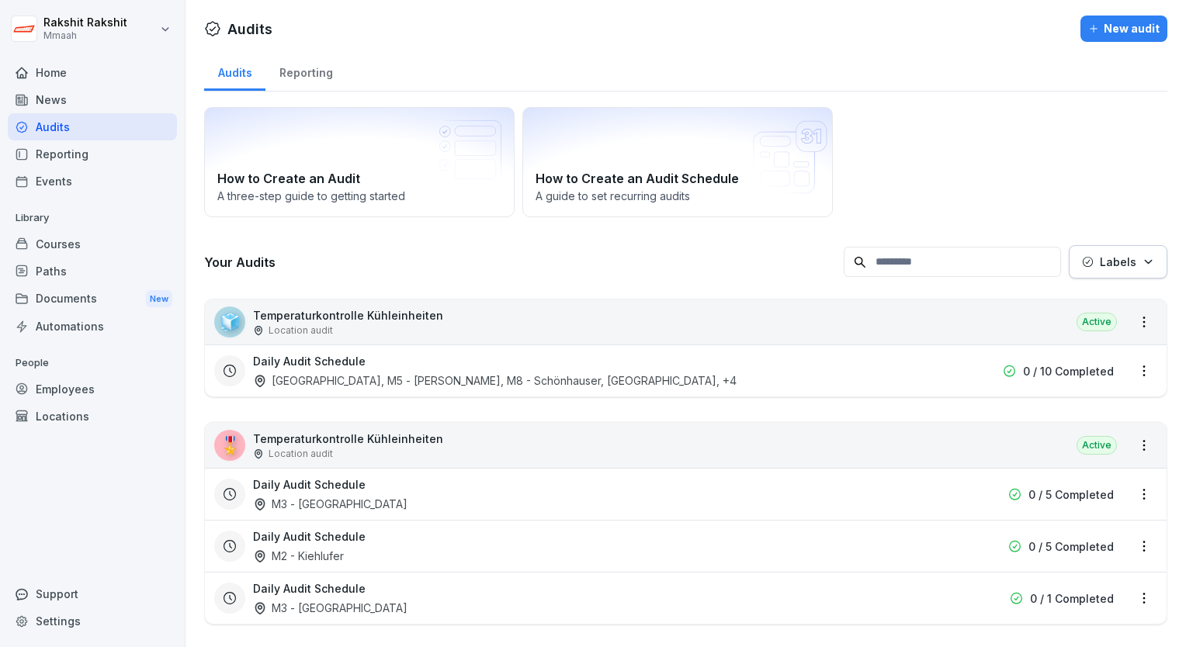
scroll to position [2876, 0]
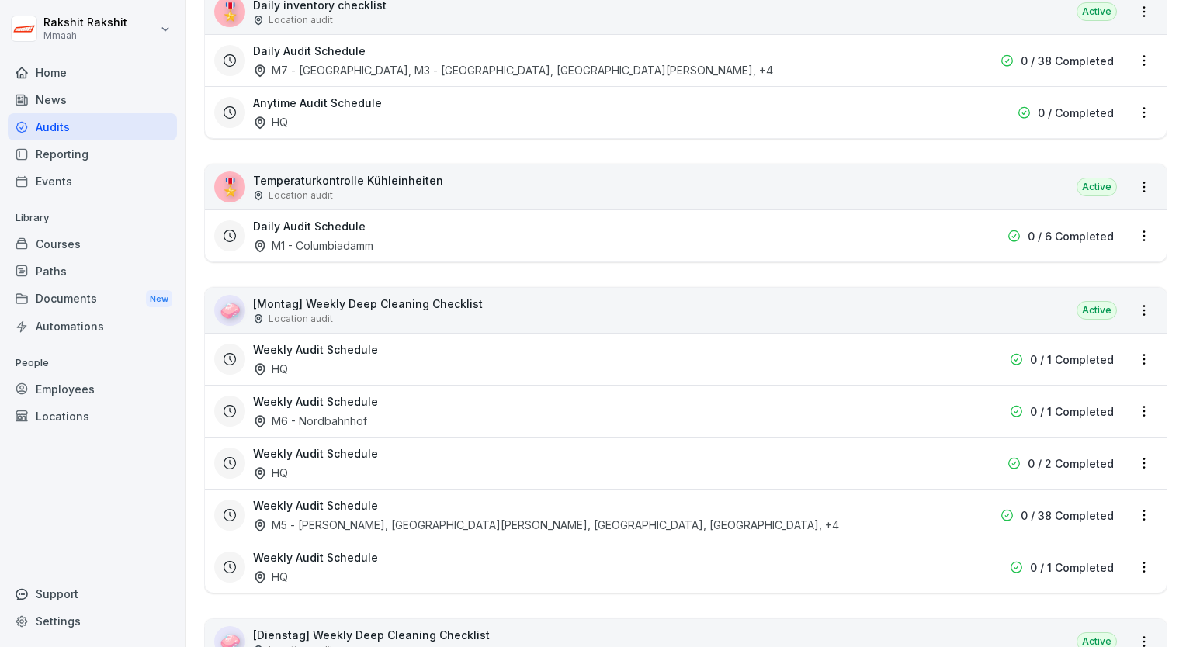
click at [61, 588] on div "Support" at bounding box center [92, 593] width 169 height 27
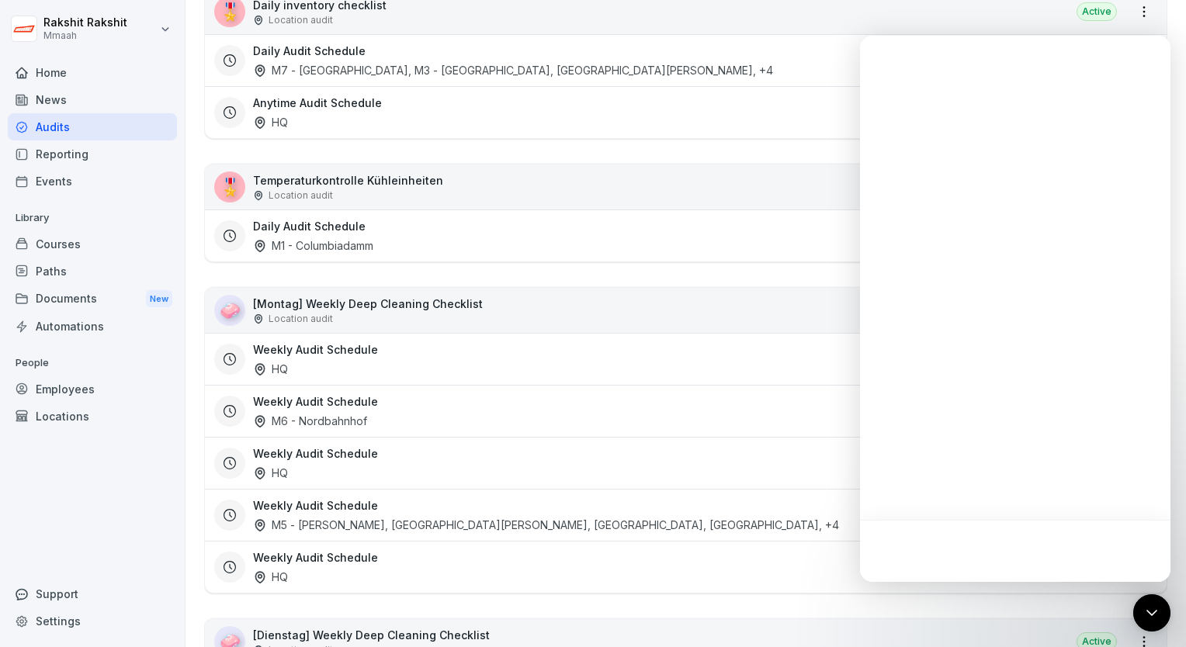
scroll to position [0, 0]
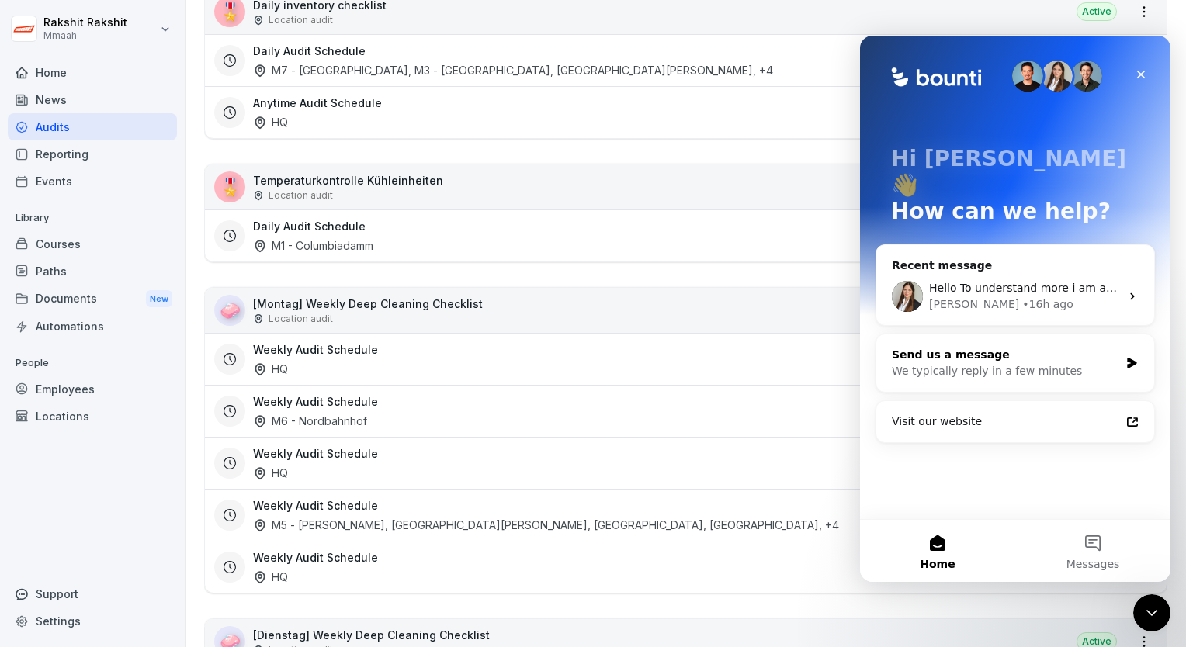
click at [1002, 347] on div "Send us a message" at bounding box center [1005, 355] width 227 height 16
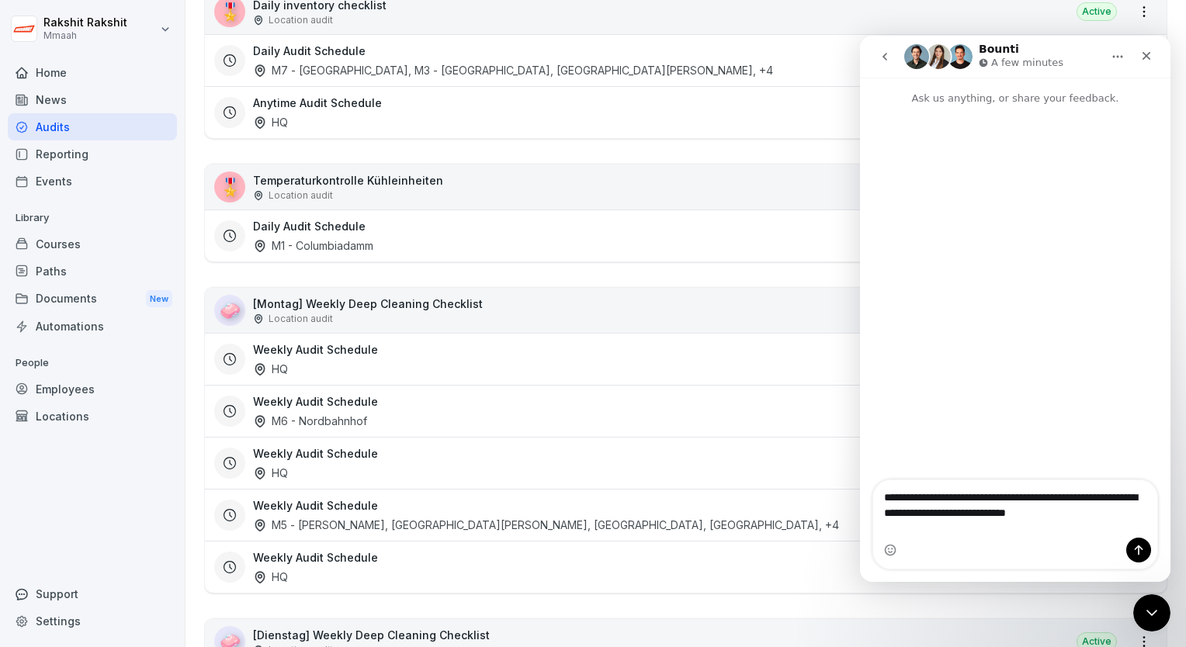
click at [934, 514] on textarea "**********" at bounding box center [1015, 501] width 284 height 42
click at [1079, 522] on textarea "**********" at bounding box center [1015, 501] width 284 height 42
type textarea "**********"
click at [1139, 552] on icon "Send a message…" at bounding box center [1138, 550] width 9 height 10
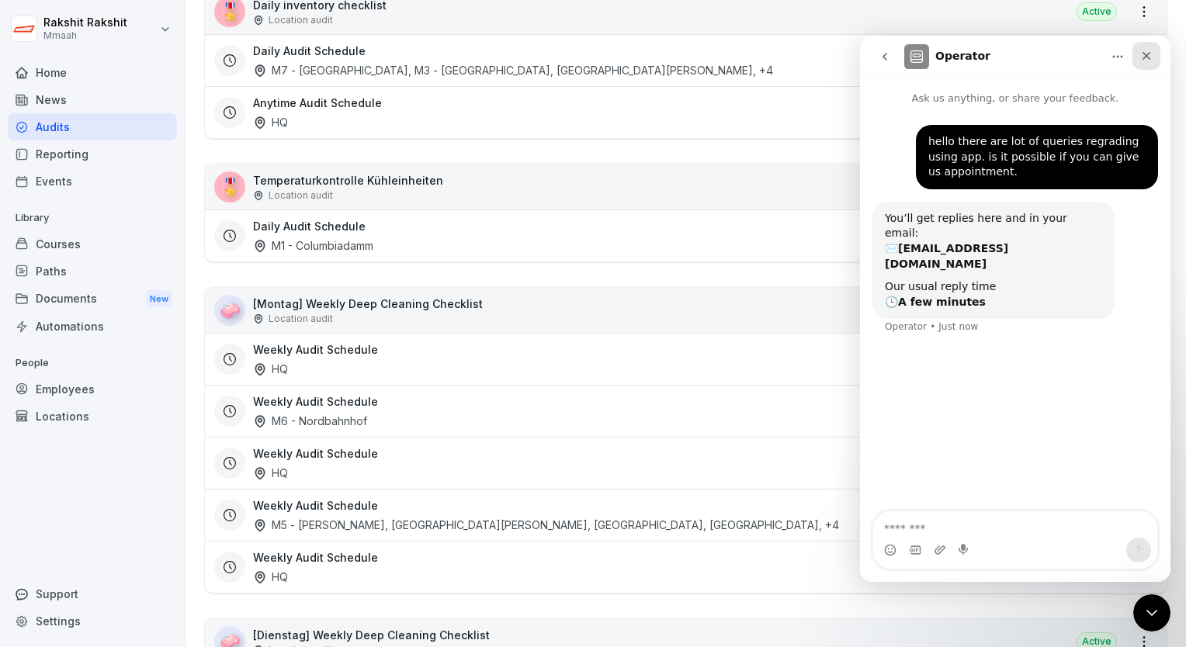
click at [1141, 65] on div "Close" at bounding box center [1146, 56] width 28 height 28
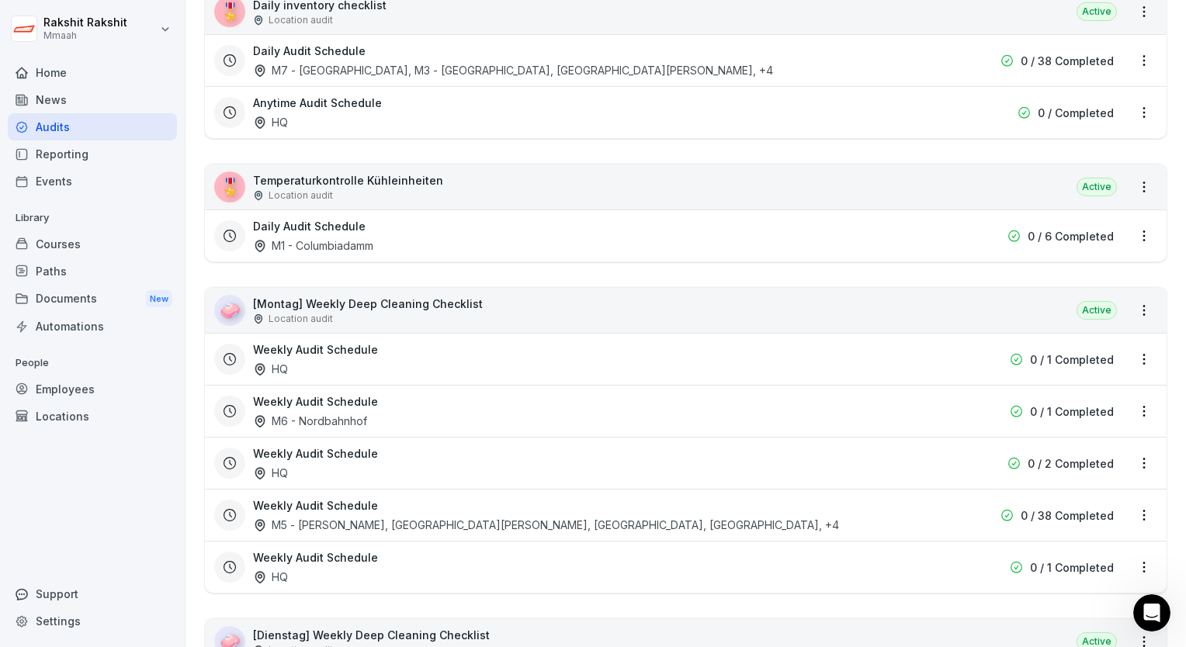
click at [646, 164] on div "🎖️ Temperaturkontrolle Kühleinheiten Location audit Active" at bounding box center [685, 186] width 961 height 45
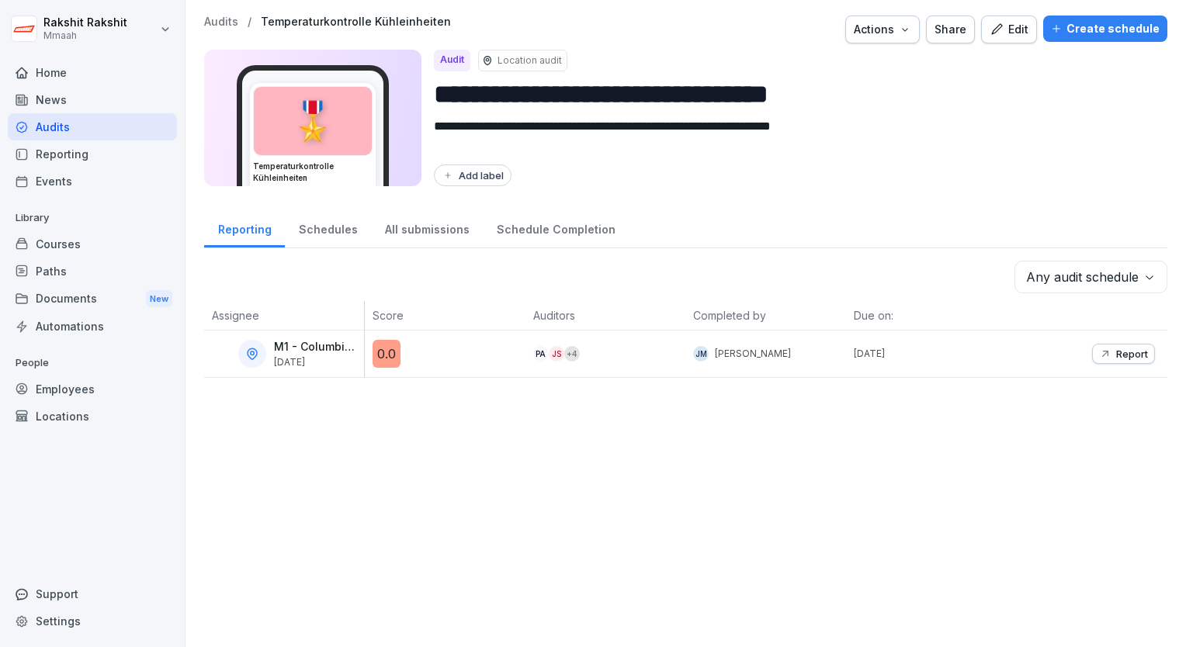
click at [1013, 33] on div "Edit" at bounding box center [1008, 29] width 39 height 17
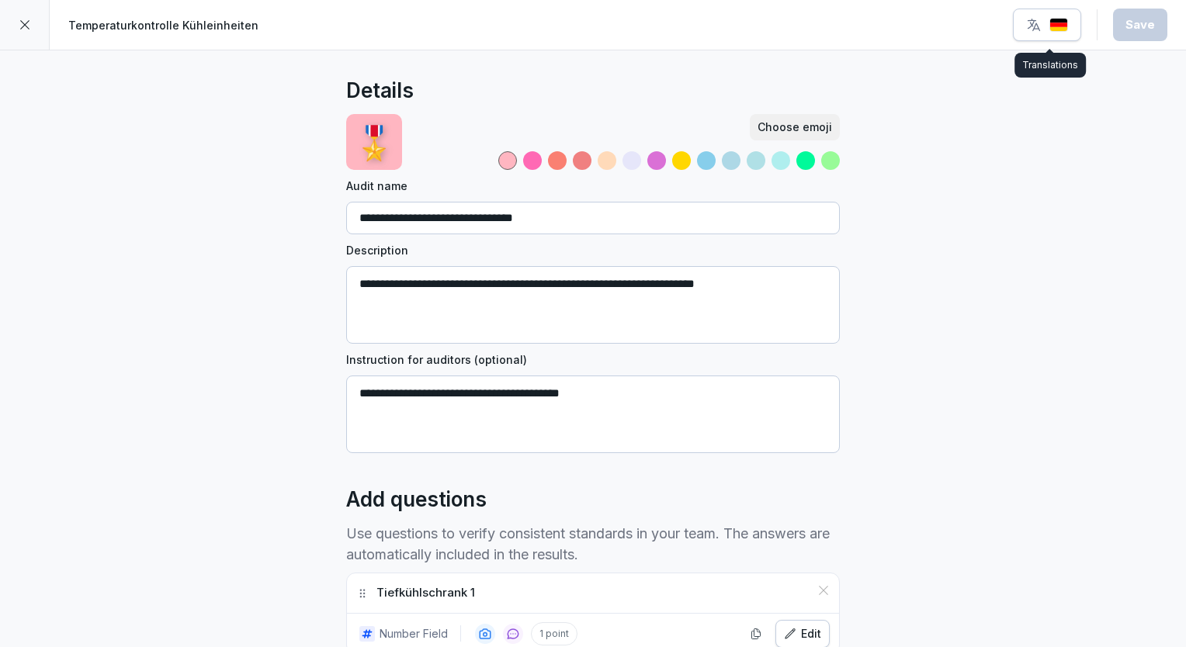
click at [1046, 27] on div "button" at bounding box center [1047, 25] width 42 height 16
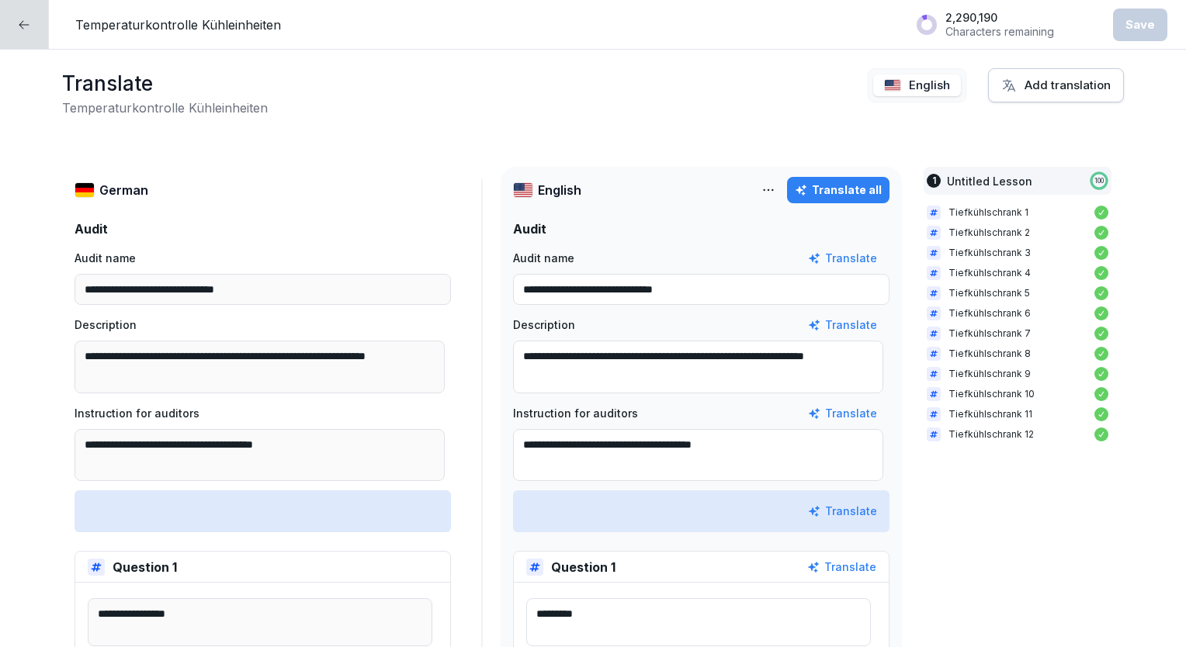
click at [861, 192] on div "Translate all" at bounding box center [838, 190] width 87 height 17
click at [41, 28] on div at bounding box center [24, 24] width 49 height 49
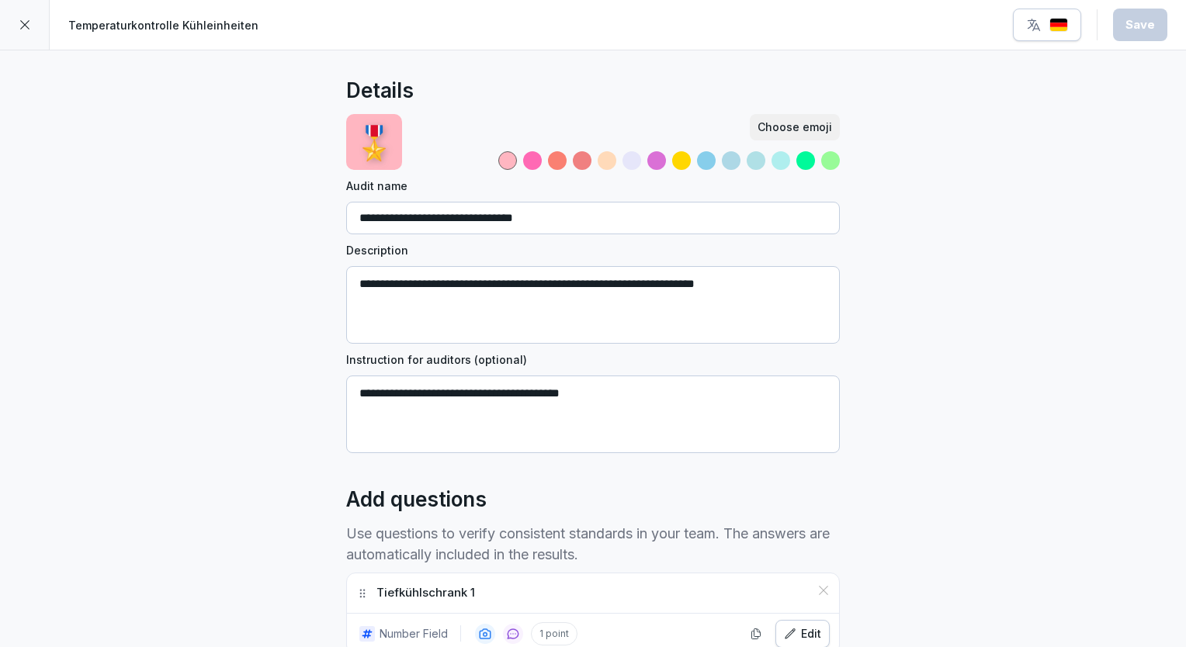
click at [26, 25] on icon at bounding box center [25, 25] width 12 height 12
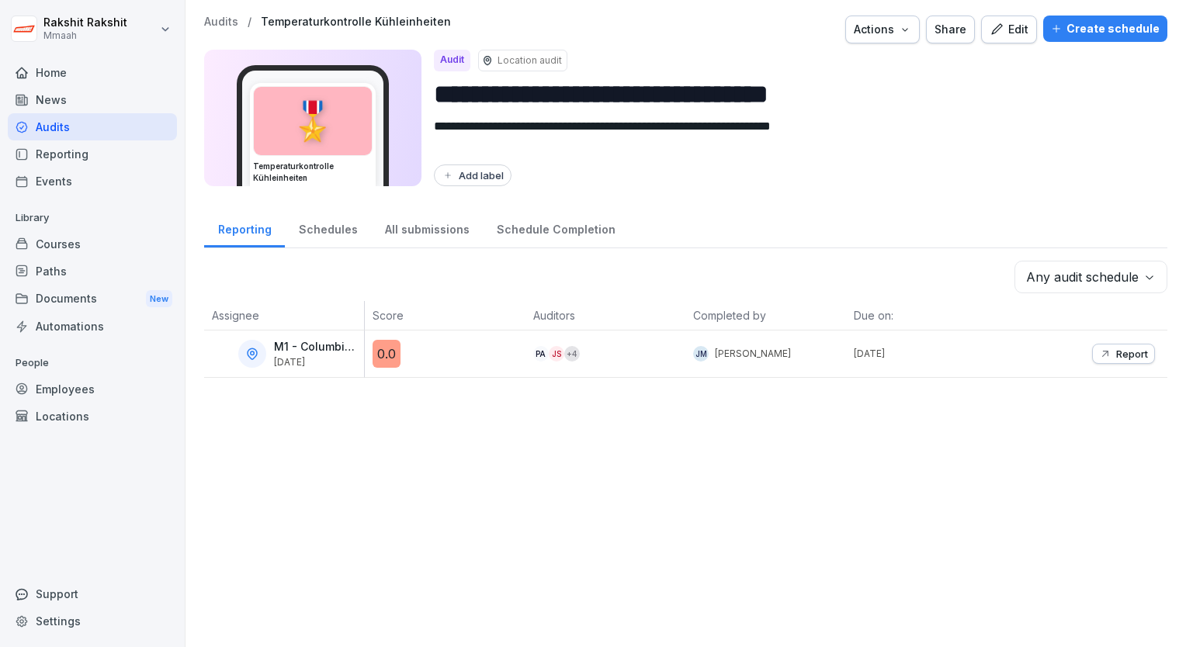
click at [78, 121] on div "Audits" at bounding box center [92, 126] width 169 height 27
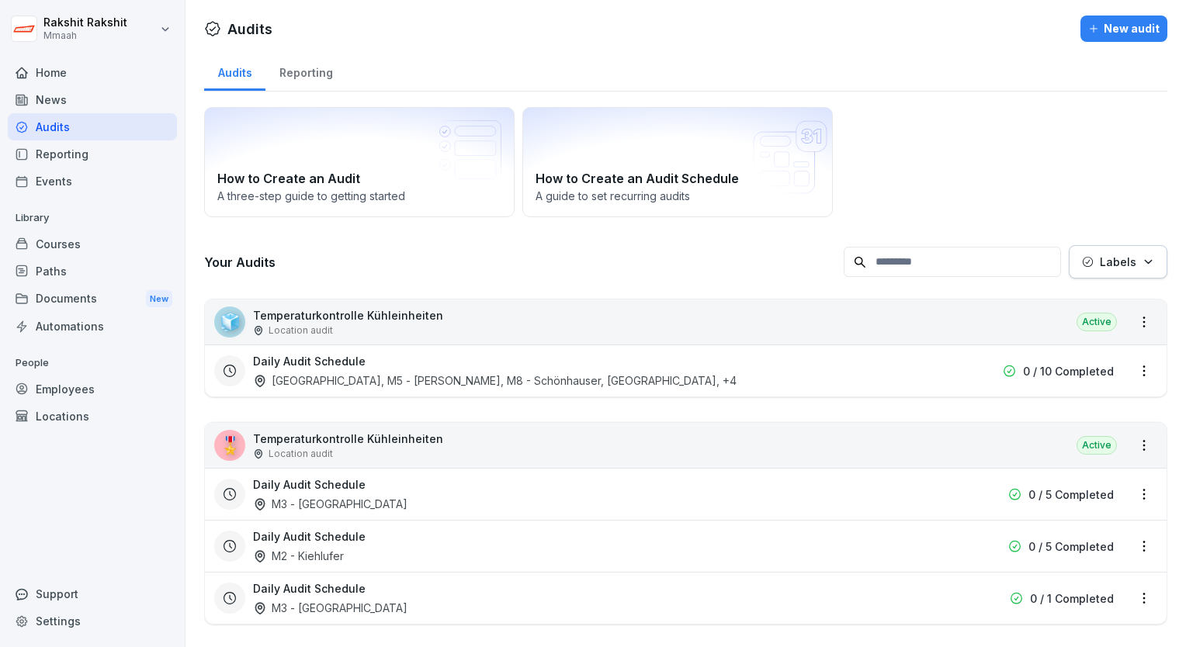
click at [850, 315] on div "🧊 Temperaturkontrolle Kühleinheiten Location audit Active" at bounding box center [685, 322] width 961 height 45
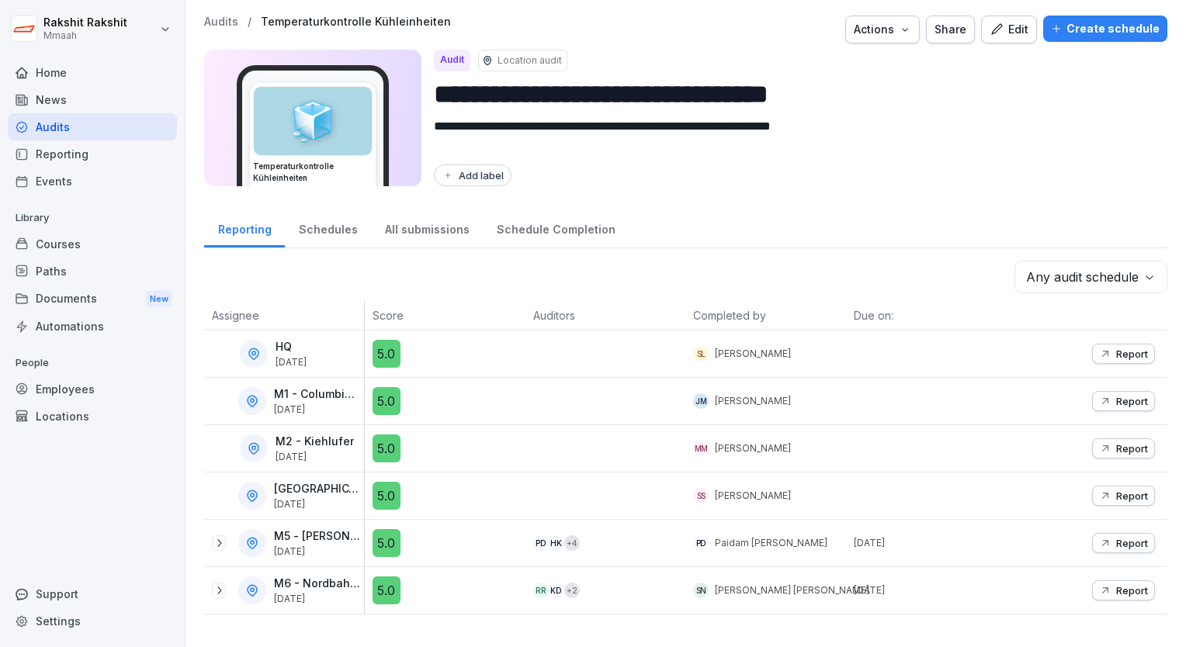
click at [994, 40] on button "Edit" at bounding box center [1009, 30] width 56 height 28
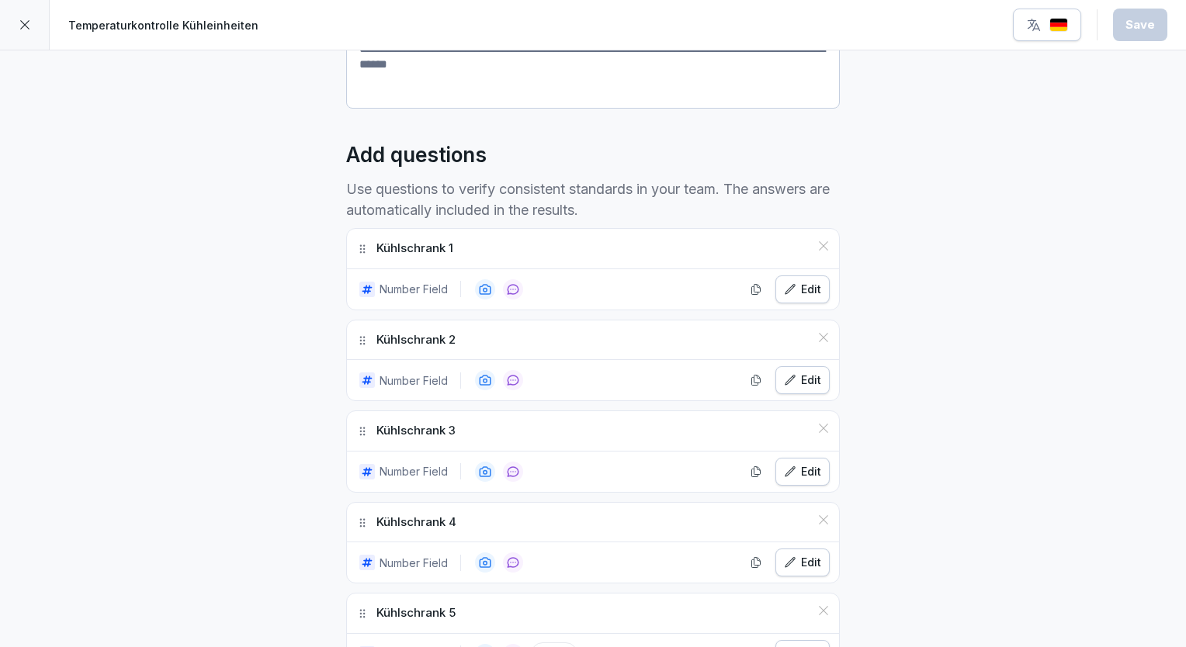
scroll to position [155, 0]
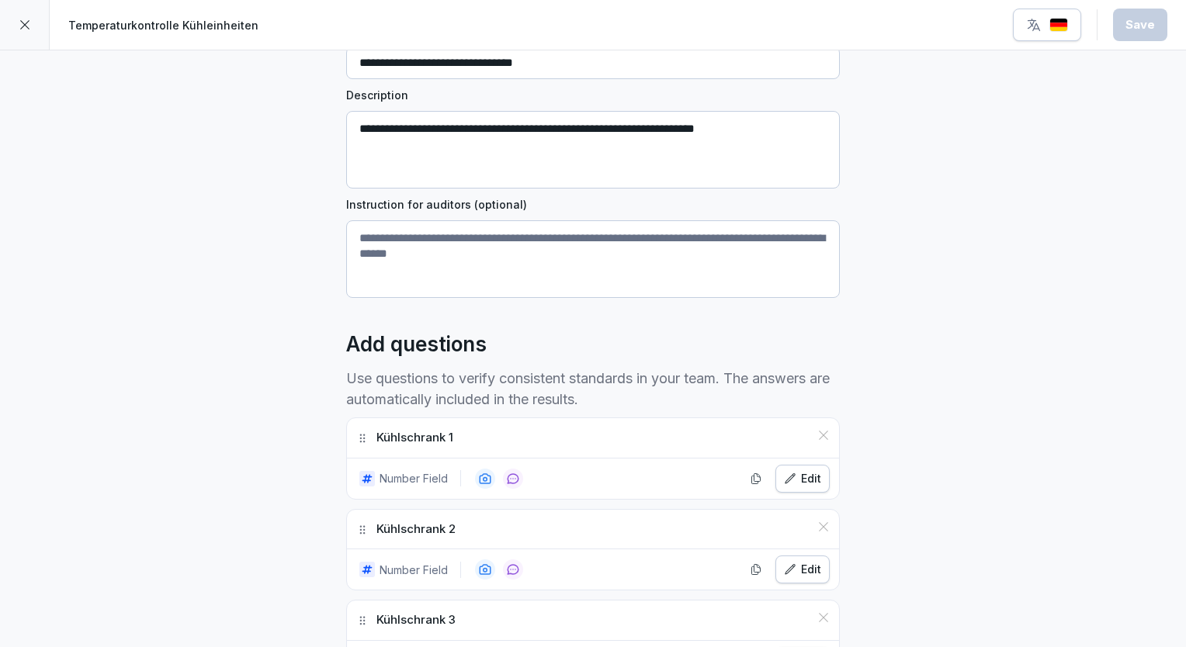
click at [31, 25] on div at bounding box center [25, 25] width 50 height 50
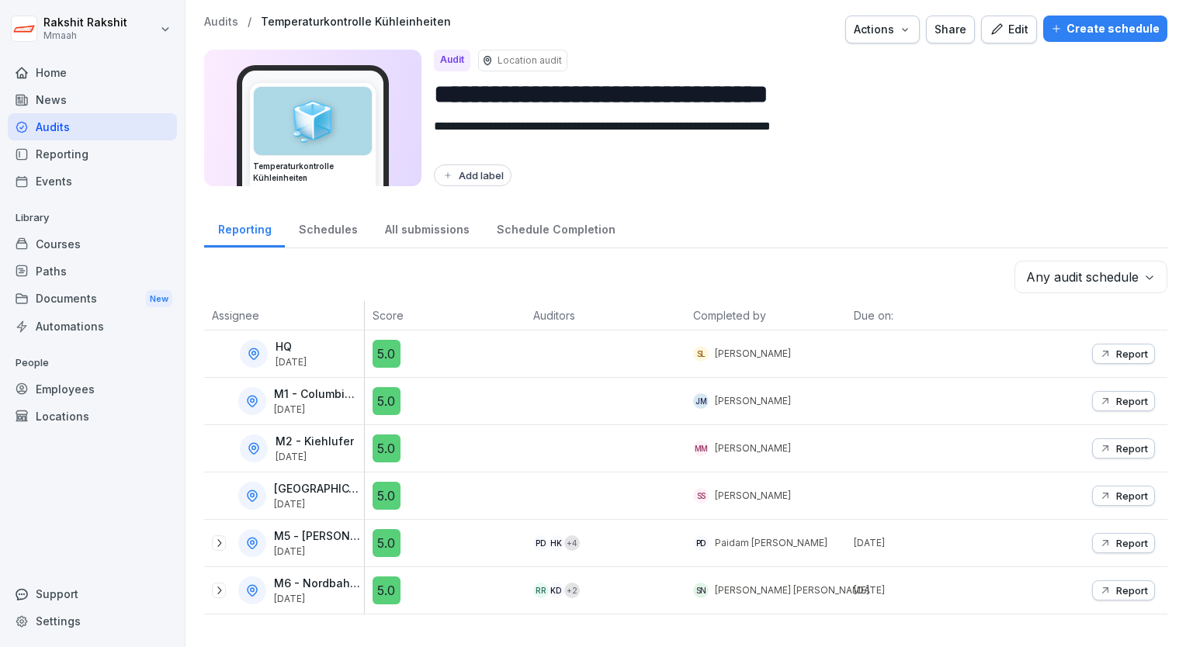
click at [79, 125] on div "Audits" at bounding box center [92, 126] width 169 height 27
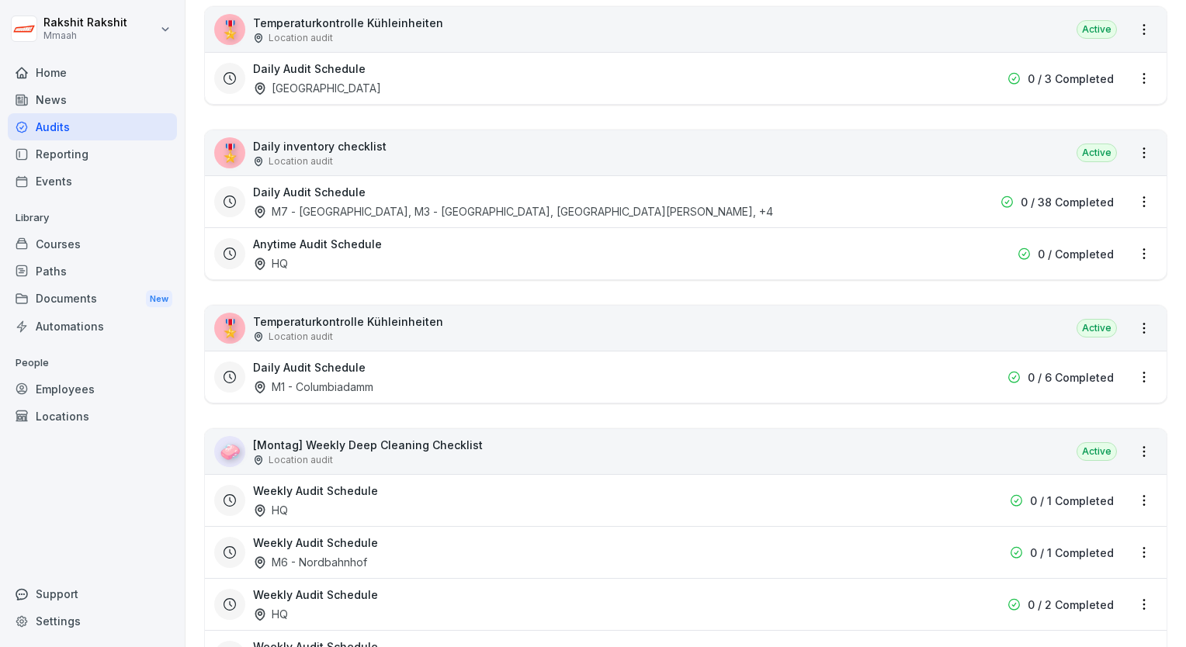
scroll to position [2793, 0]
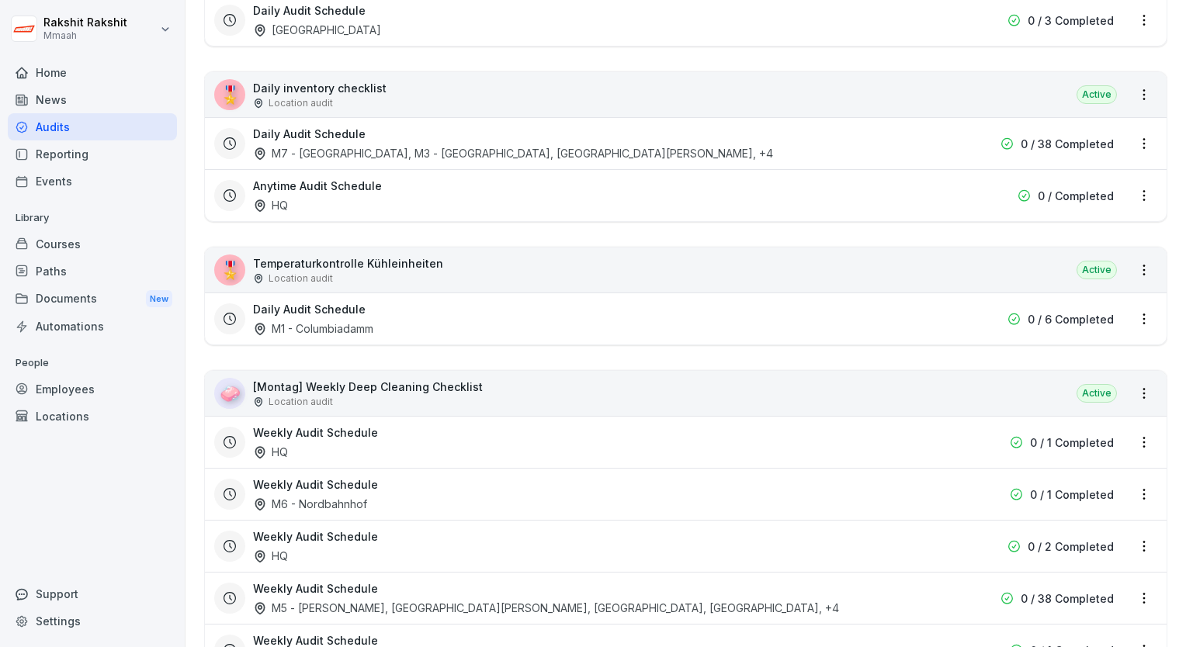
click at [460, 265] on div "🎖️ Temperaturkontrolle Kühleinheiten Location audit Active" at bounding box center [685, 270] width 961 height 45
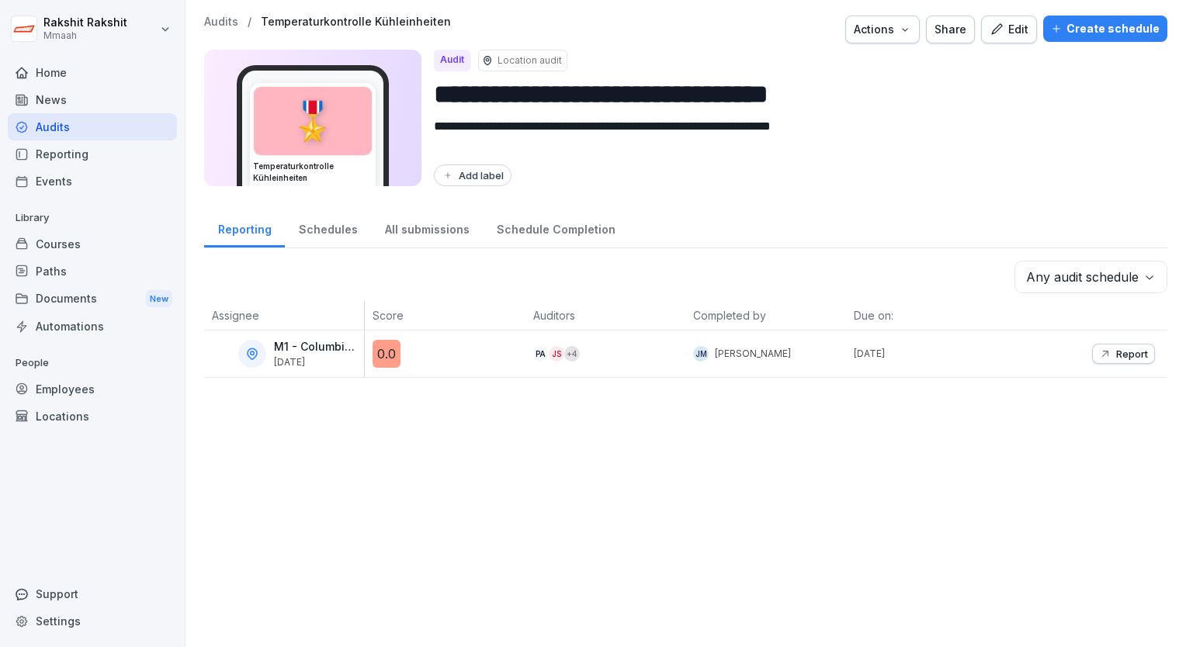
click at [1000, 23] on div "Edit" at bounding box center [1008, 29] width 39 height 17
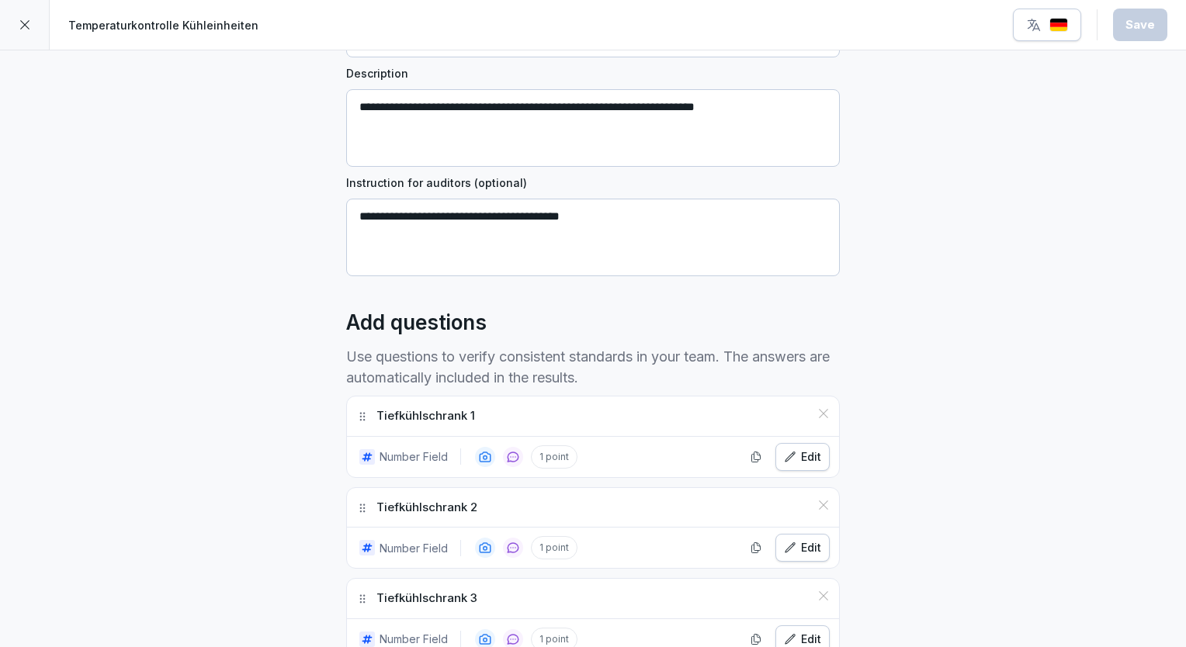
scroll to position [233, 0]
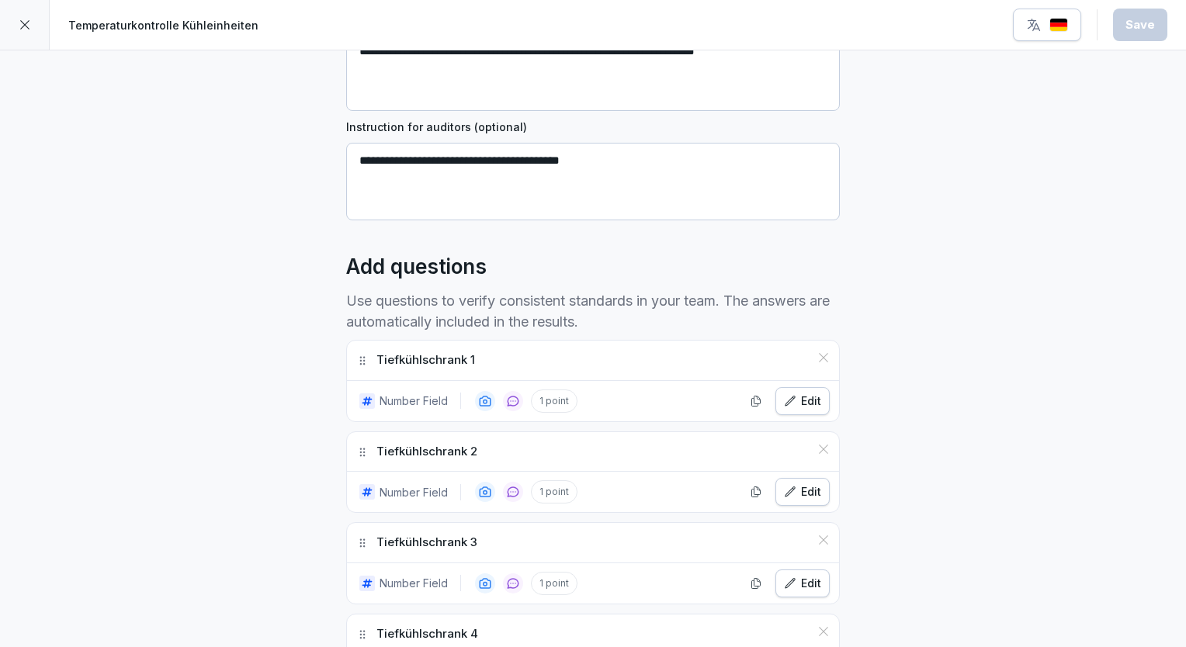
click at [1061, 26] on img "button" at bounding box center [1058, 25] width 19 height 15
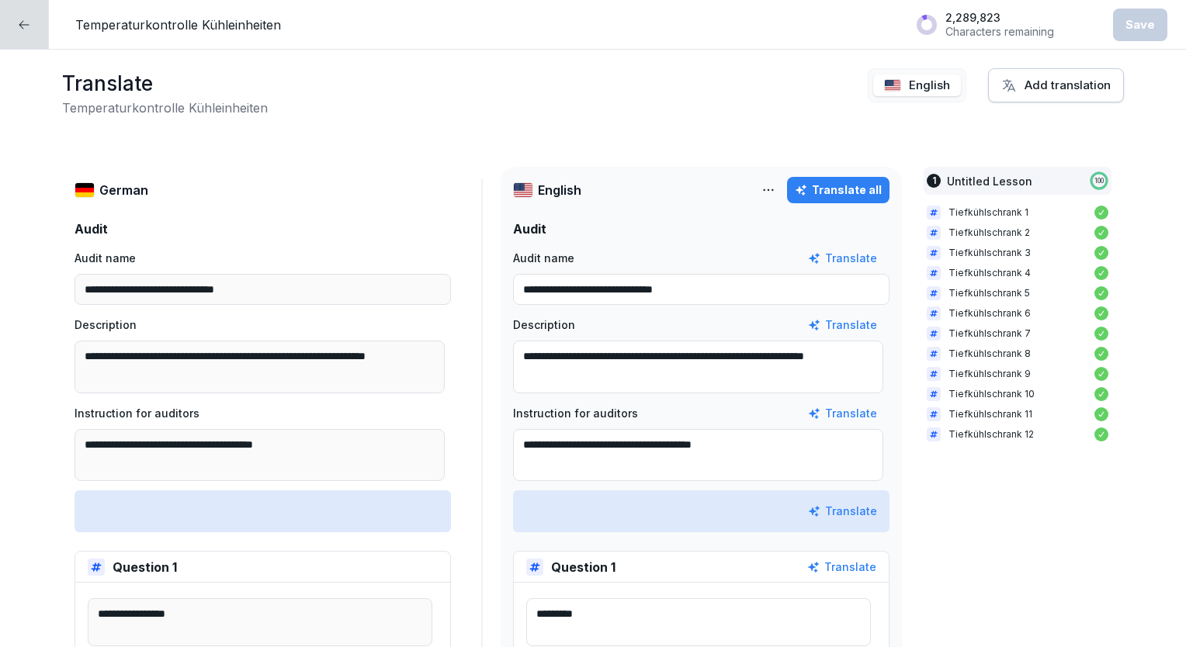
click at [863, 182] on div "Translate all" at bounding box center [838, 190] width 87 height 17
click at [26, 26] on icon at bounding box center [24, 25] width 12 height 12
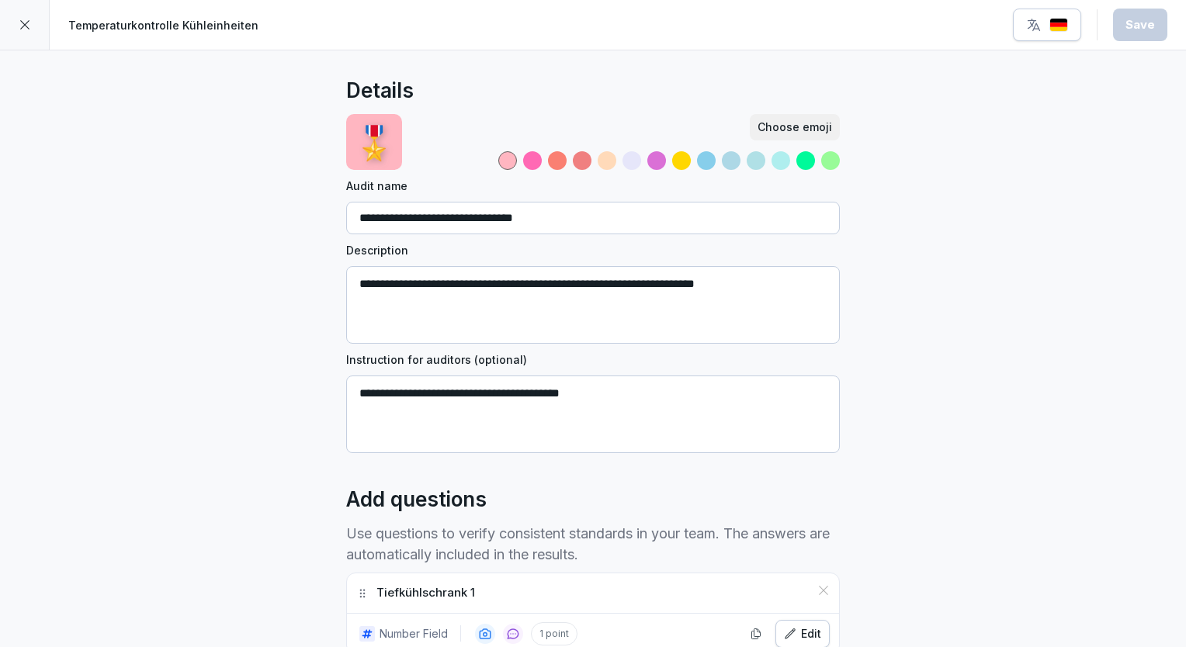
click at [26, 24] on icon at bounding box center [25, 25] width 12 height 12
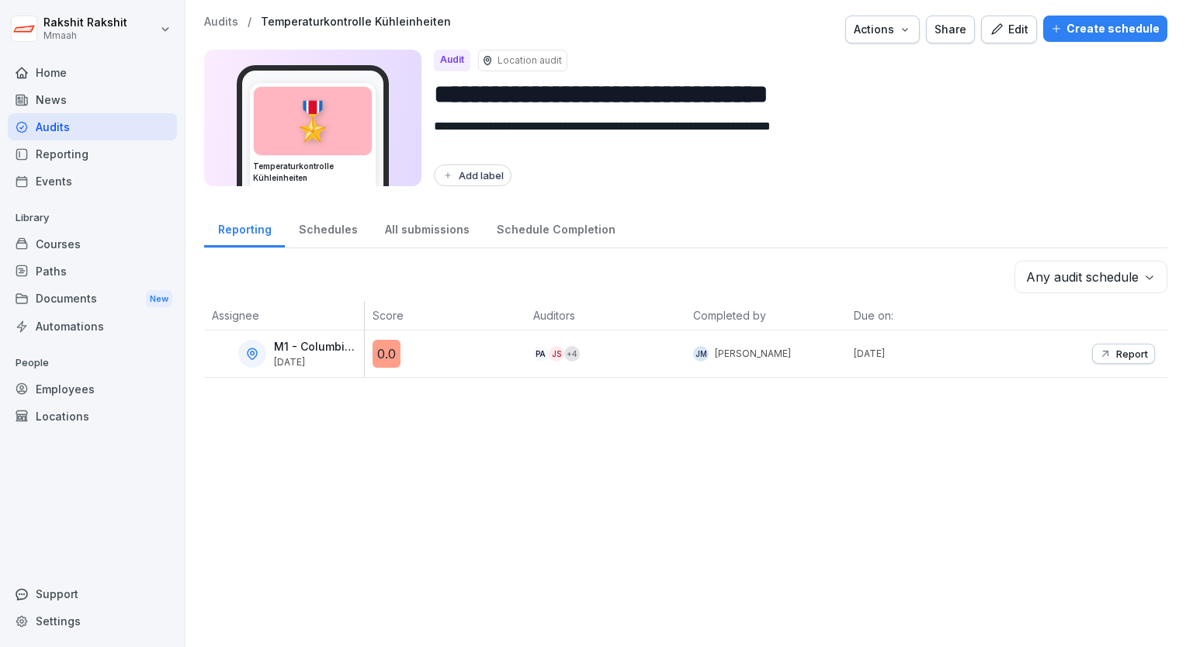
click at [82, 133] on div "Audits" at bounding box center [92, 126] width 169 height 27
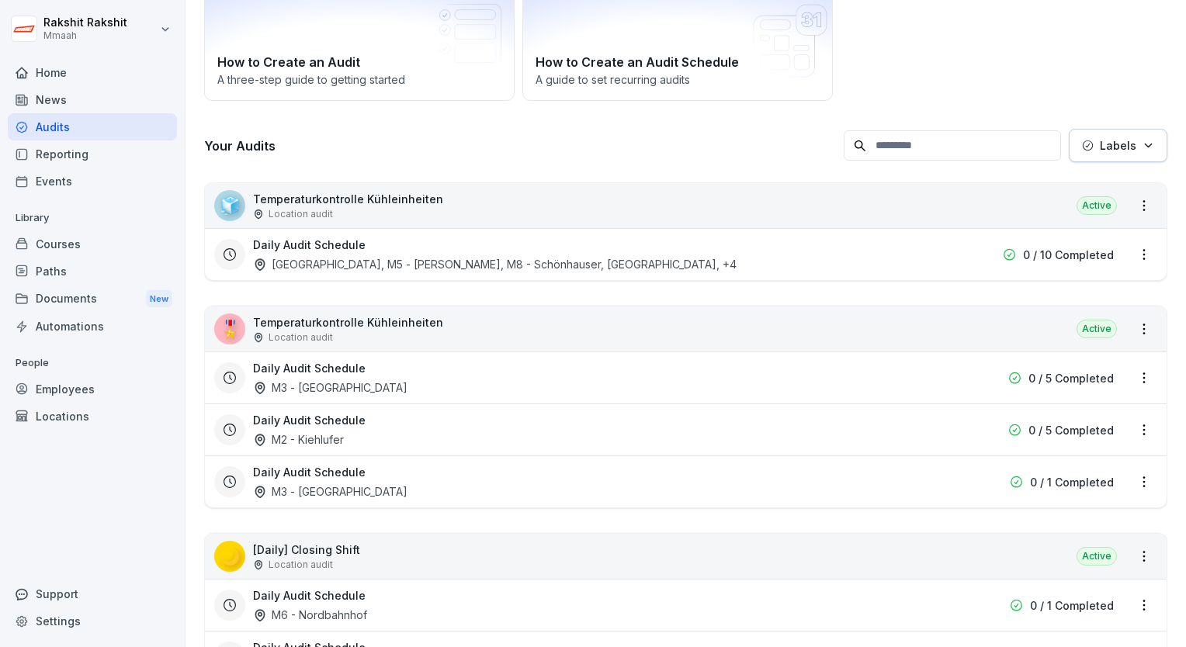
scroll to position [310, 0]
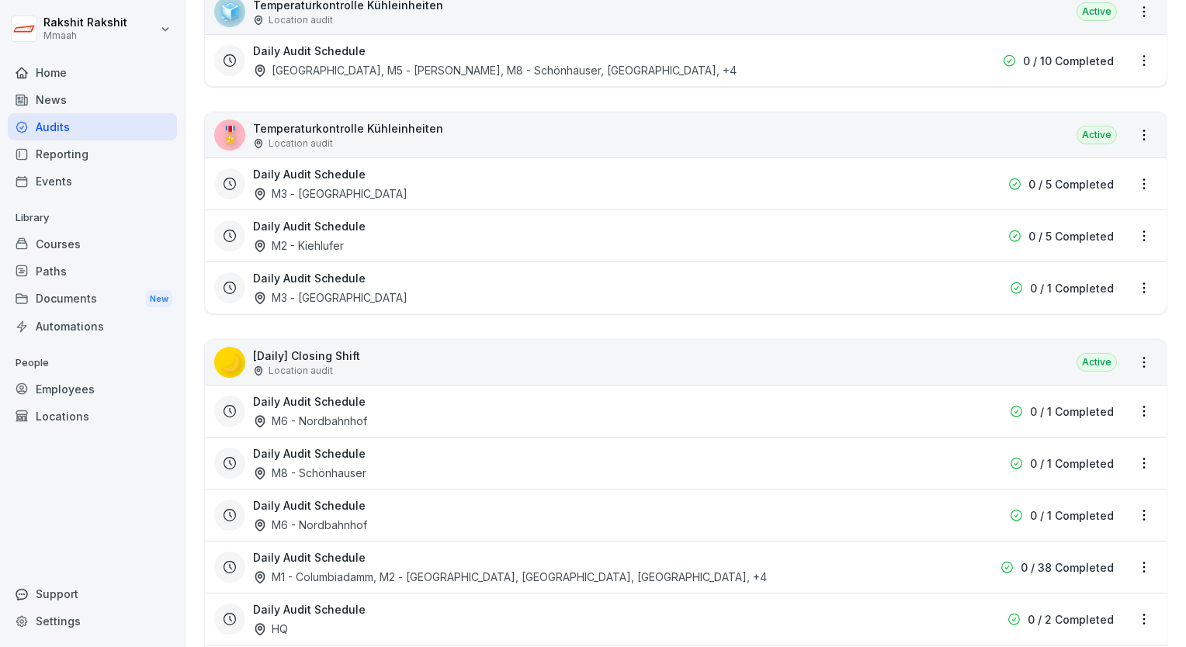
click at [716, 28] on div "🧊 Temperaturkontrolle Kühleinheiten Location audit Active" at bounding box center [685, 11] width 961 height 45
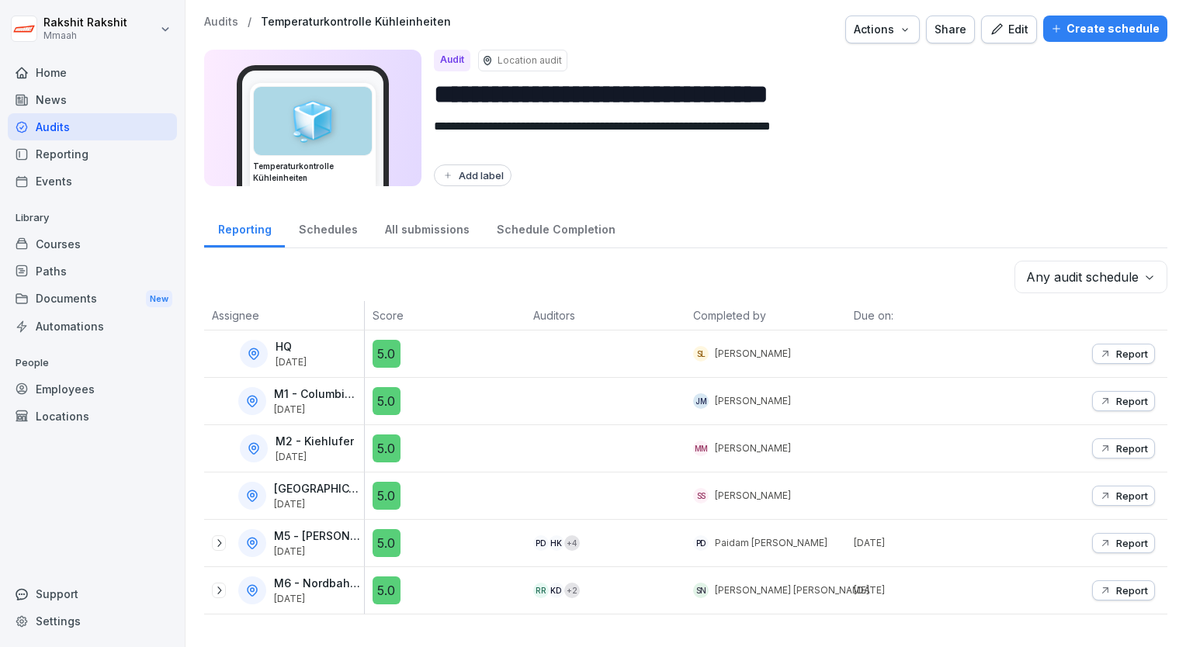
click at [1009, 29] on div "Edit" at bounding box center [1008, 29] width 39 height 17
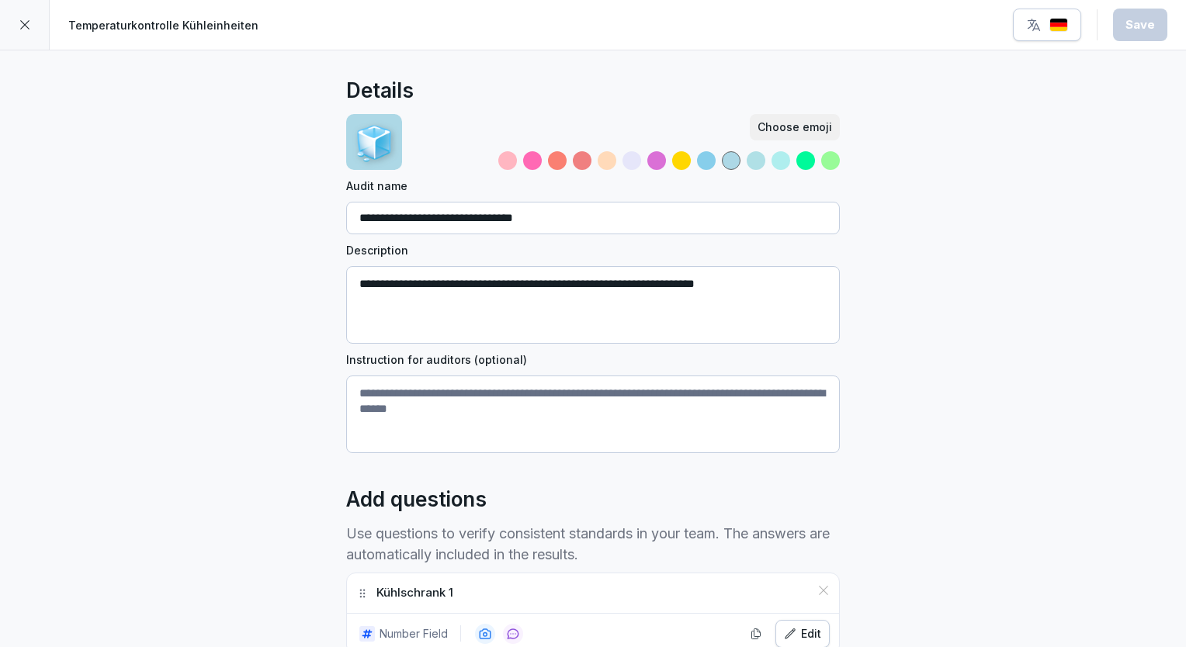
scroll to position [310, 0]
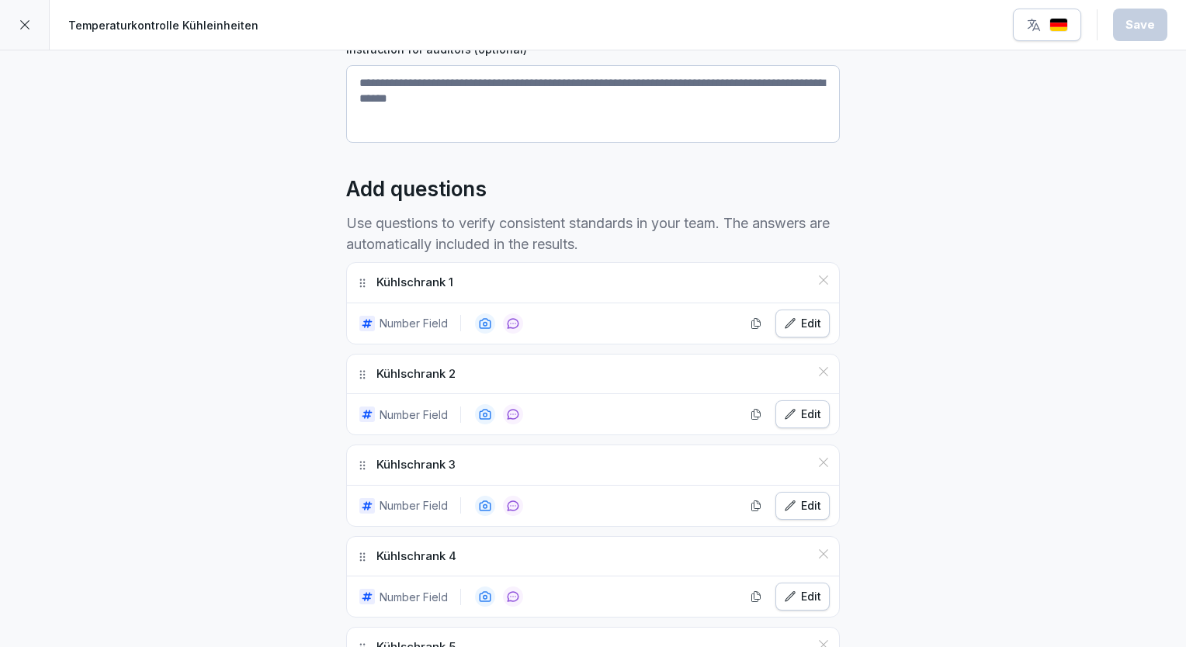
click at [27, 25] on icon at bounding box center [25, 25] width 12 height 12
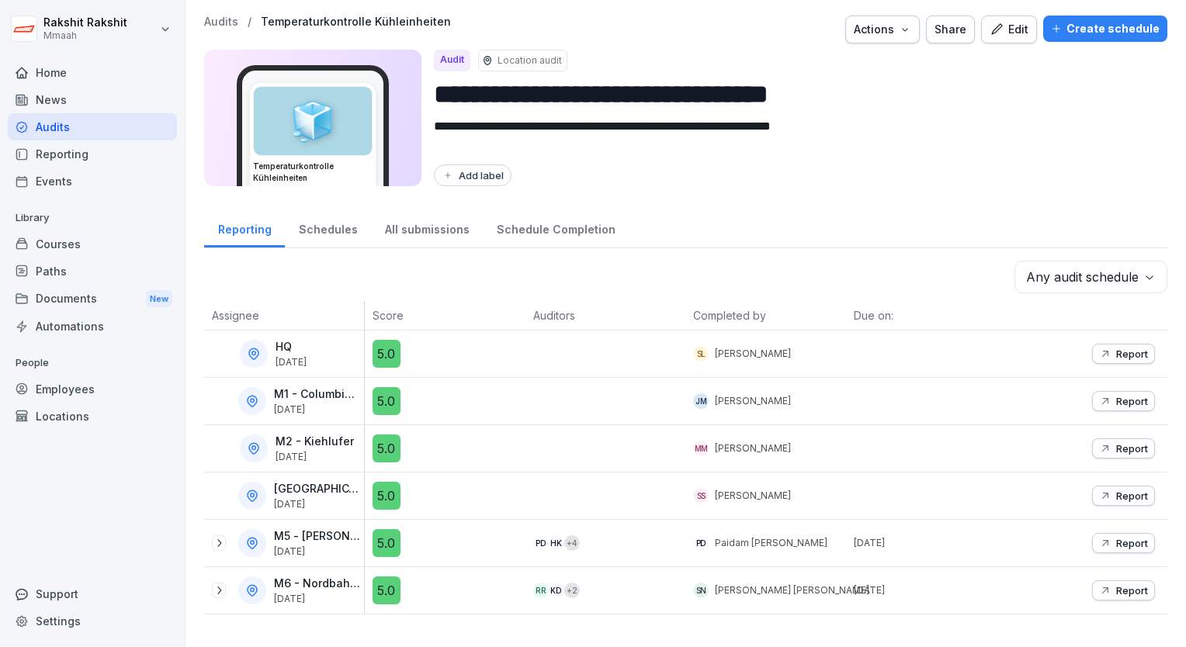
click at [66, 121] on div "Audits" at bounding box center [92, 126] width 169 height 27
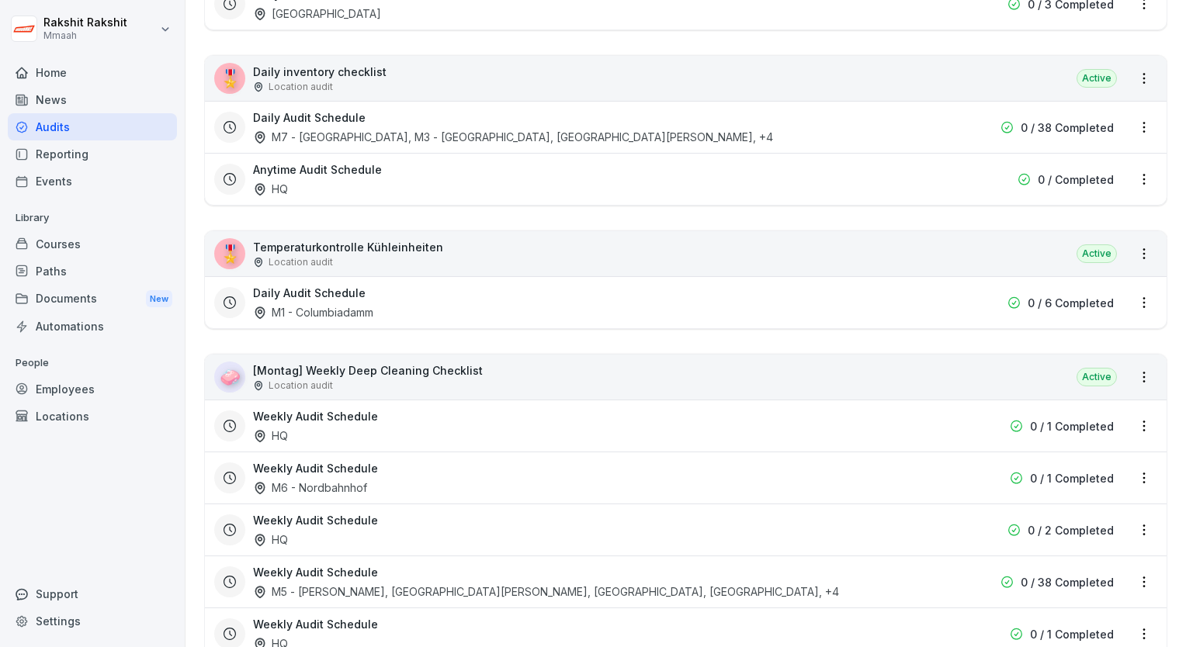
scroll to position [2793, 0]
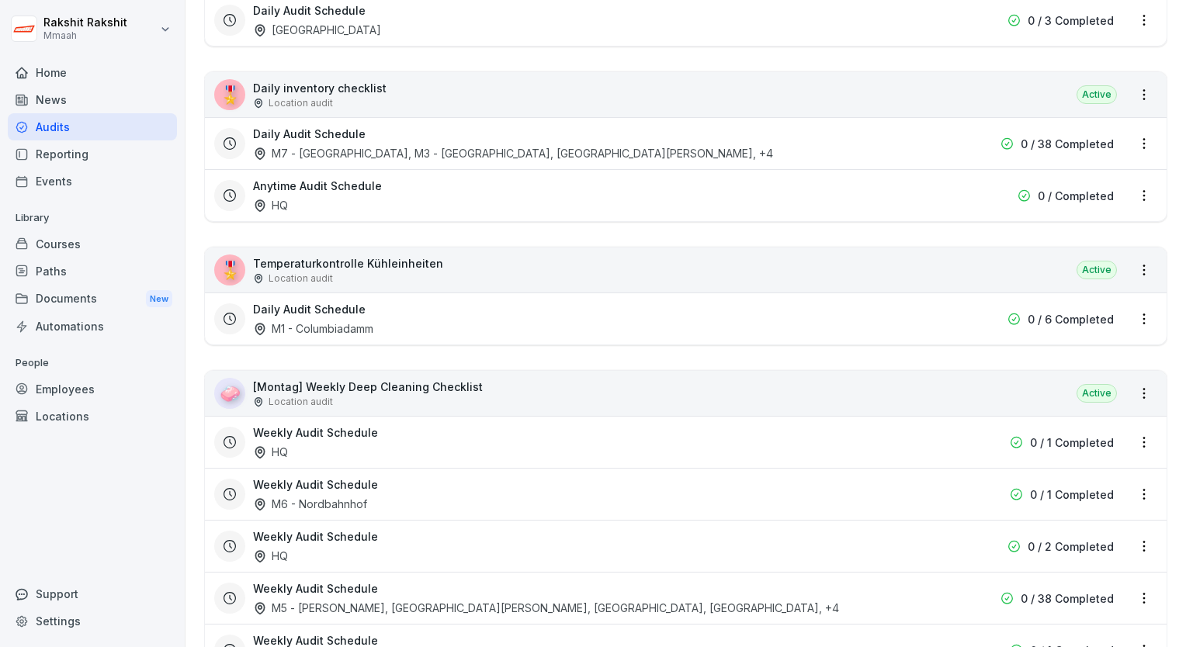
click at [819, 326] on div "Daily Audit Schedule M1 - Columbiadamm" at bounding box center [586, 319] width 667 height 36
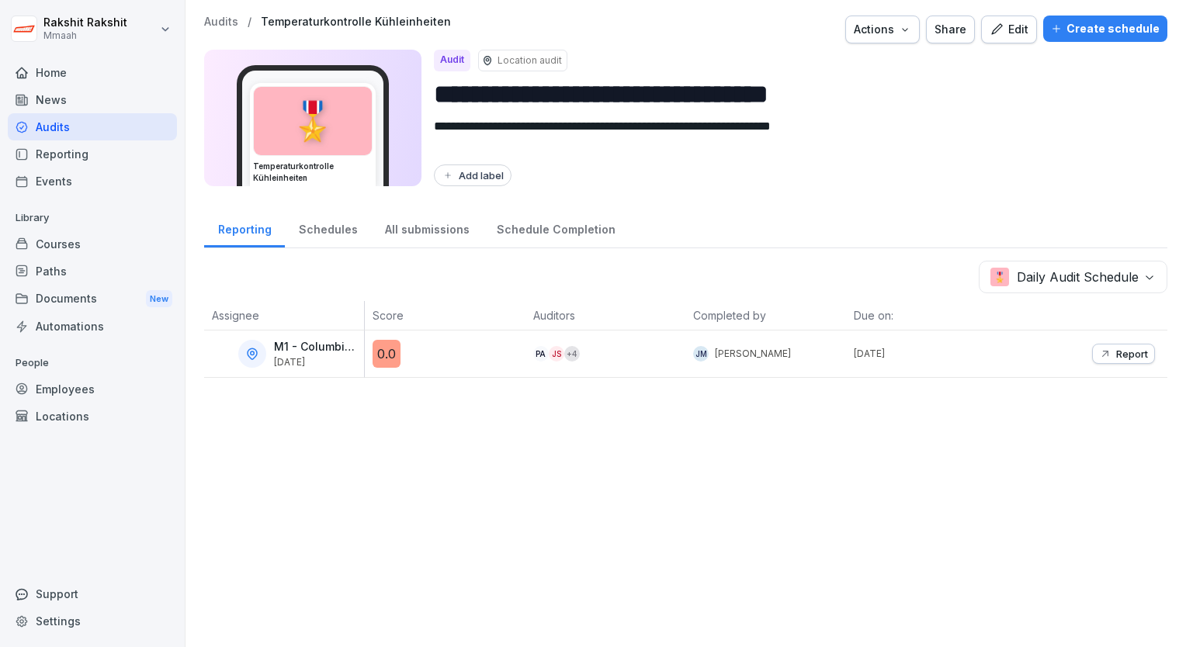
click at [1099, 353] on icon "button" at bounding box center [1105, 354] width 12 height 12
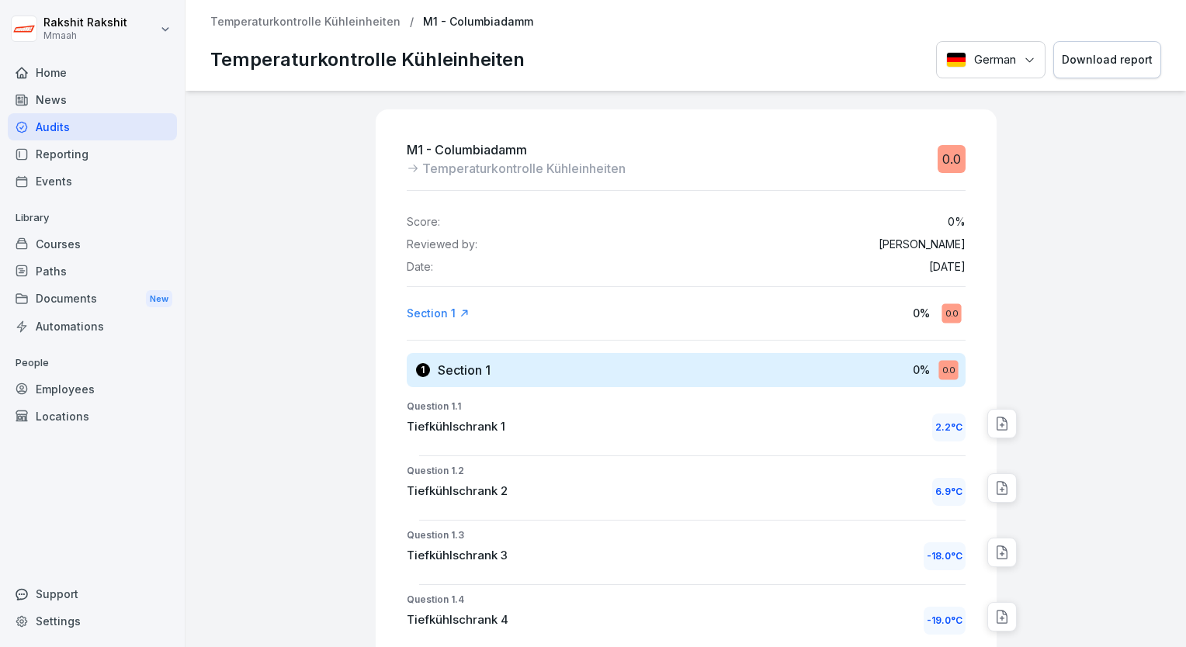
click at [143, 121] on div "Audits" at bounding box center [92, 126] width 169 height 27
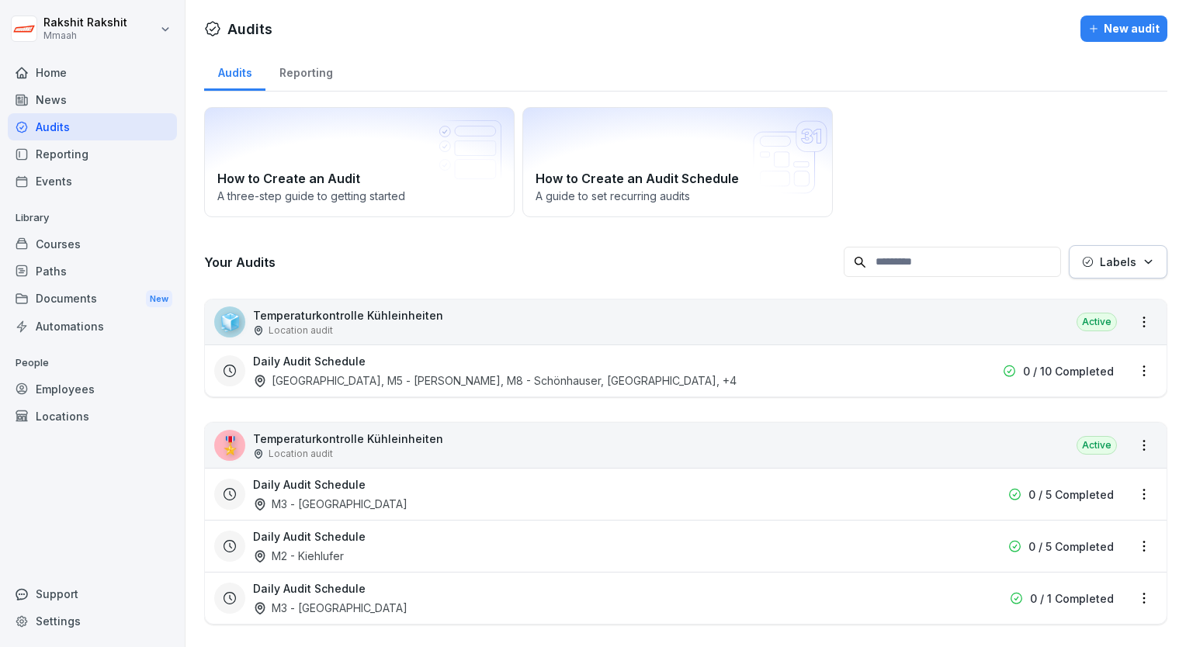
click at [951, 328] on div "🧊 Temperaturkontrolle Kühleinheiten Location audit Active" at bounding box center [685, 322] width 961 height 45
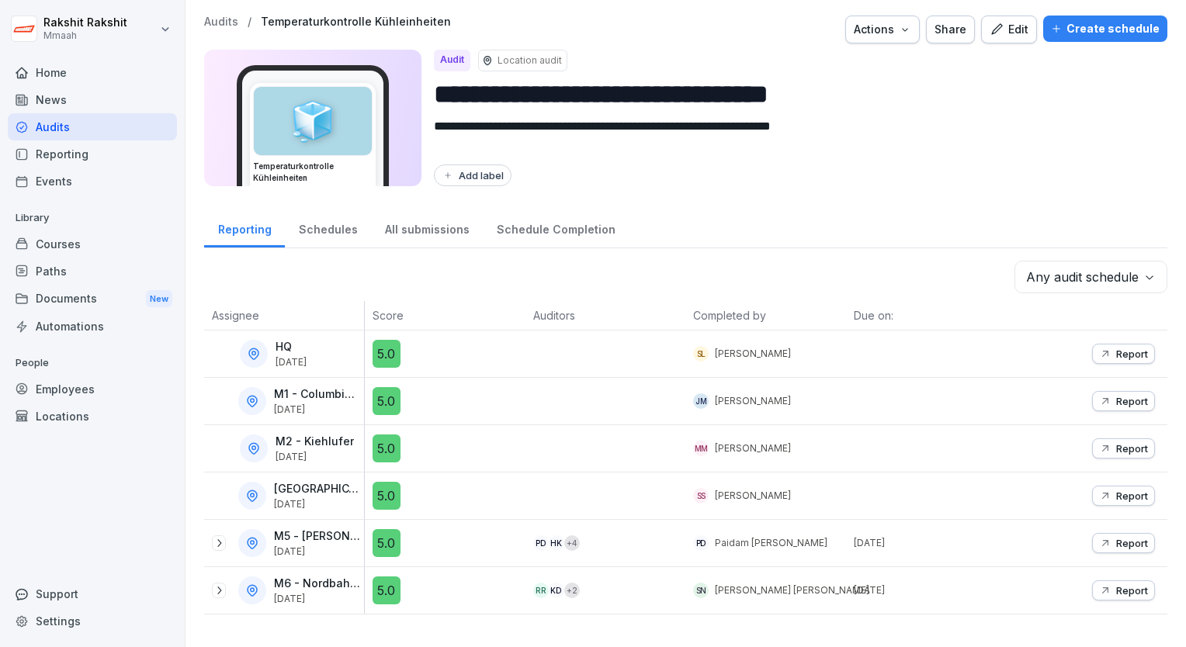
click at [1101, 408] on button "Report" at bounding box center [1123, 401] width 63 height 20
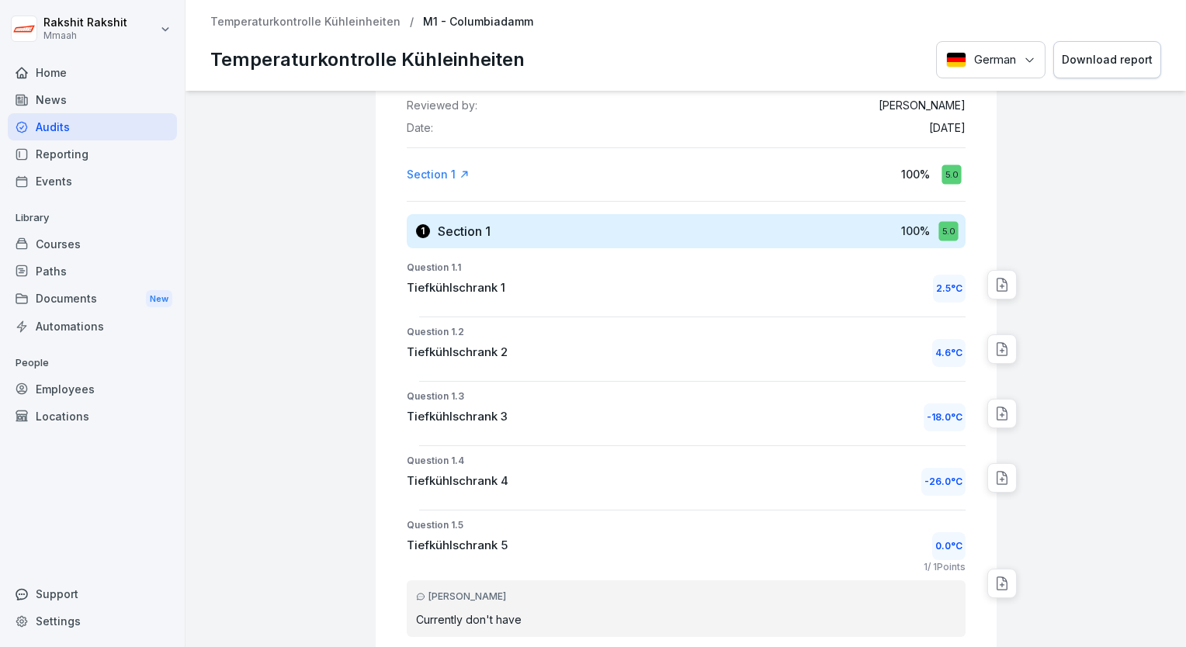
scroll to position [155, 0]
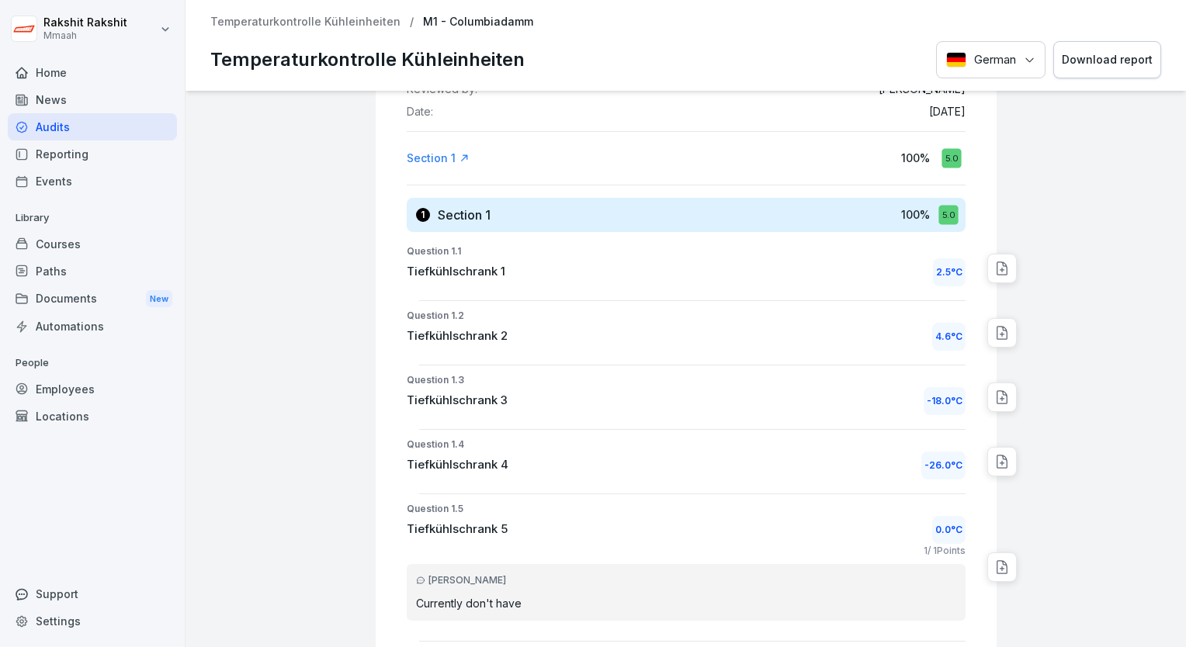
click at [128, 127] on div "Audits" at bounding box center [92, 126] width 169 height 27
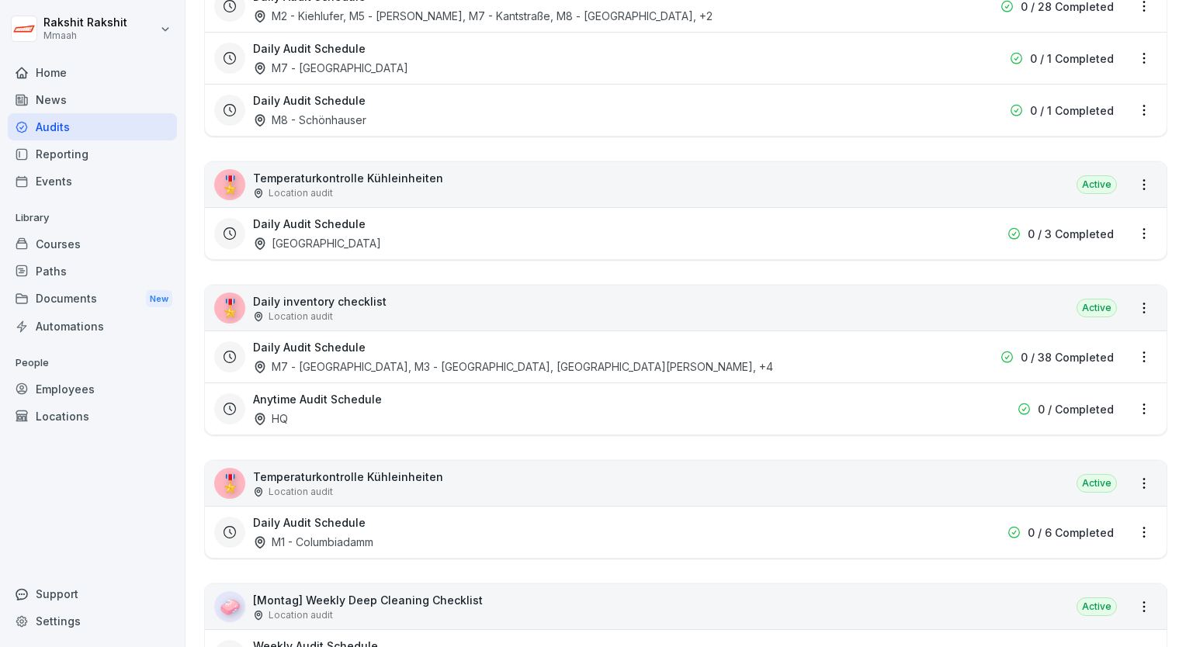
scroll to position [2716, 0]
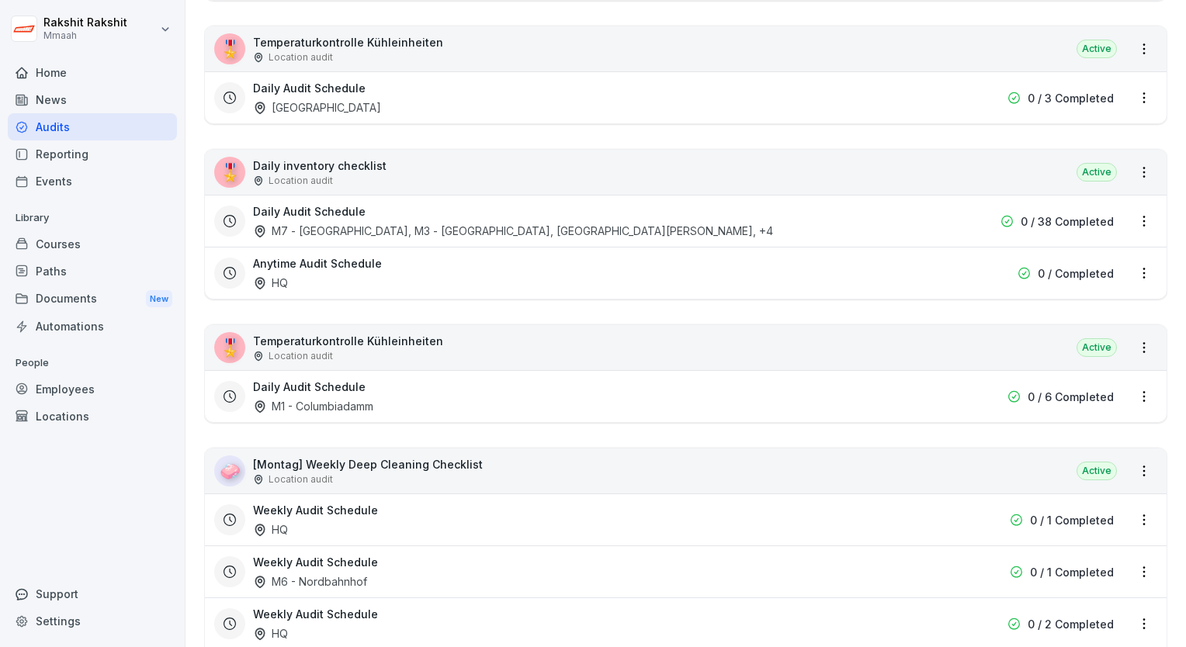
click at [527, 336] on div "🎖️ Temperaturkontrolle Kühleinheiten Location audit Active" at bounding box center [685, 347] width 961 height 45
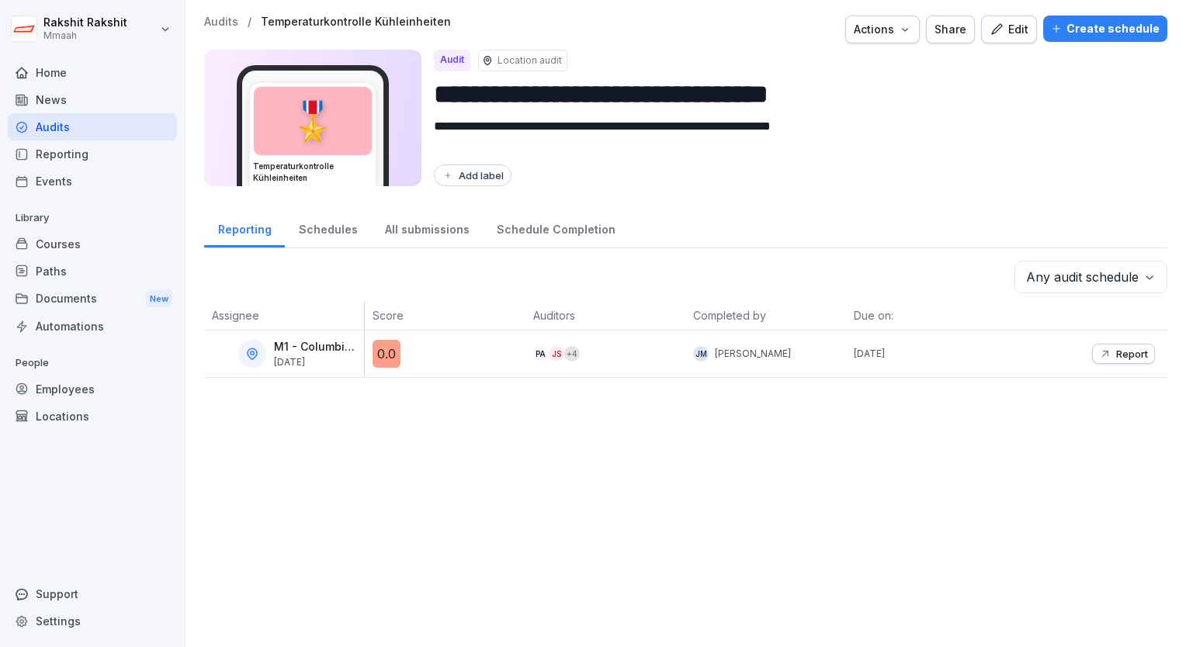
click at [1015, 36] on div "Edit" at bounding box center [1008, 29] width 39 height 17
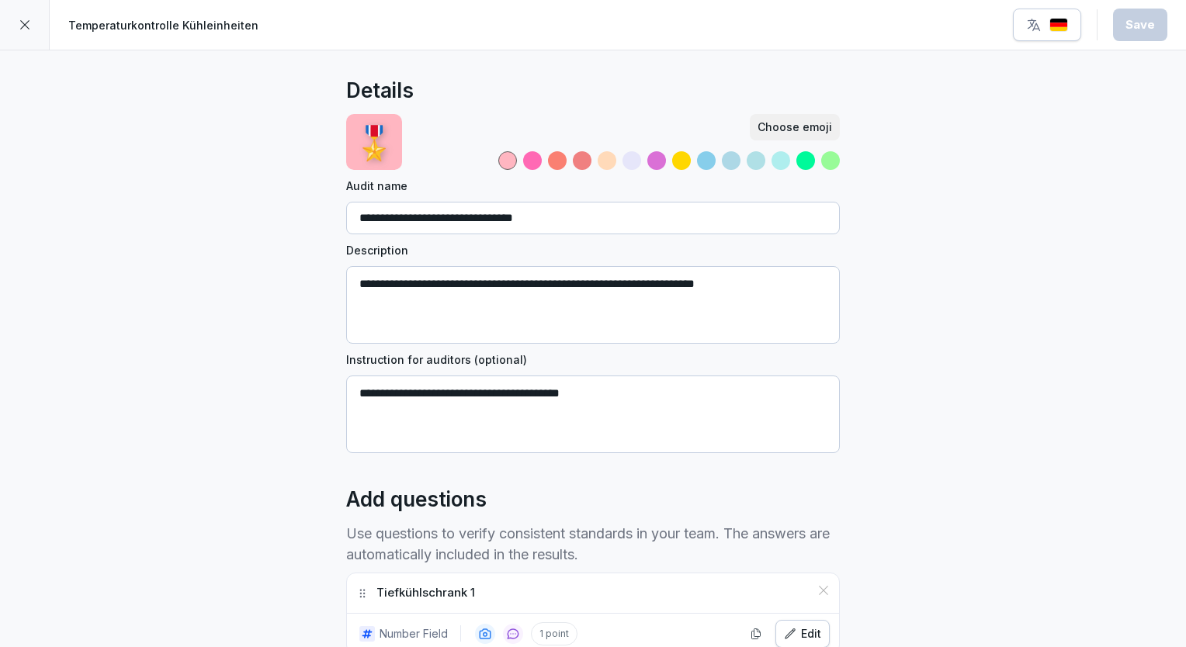
click at [1065, 28] on img "button" at bounding box center [1058, 25] width 19 height 15
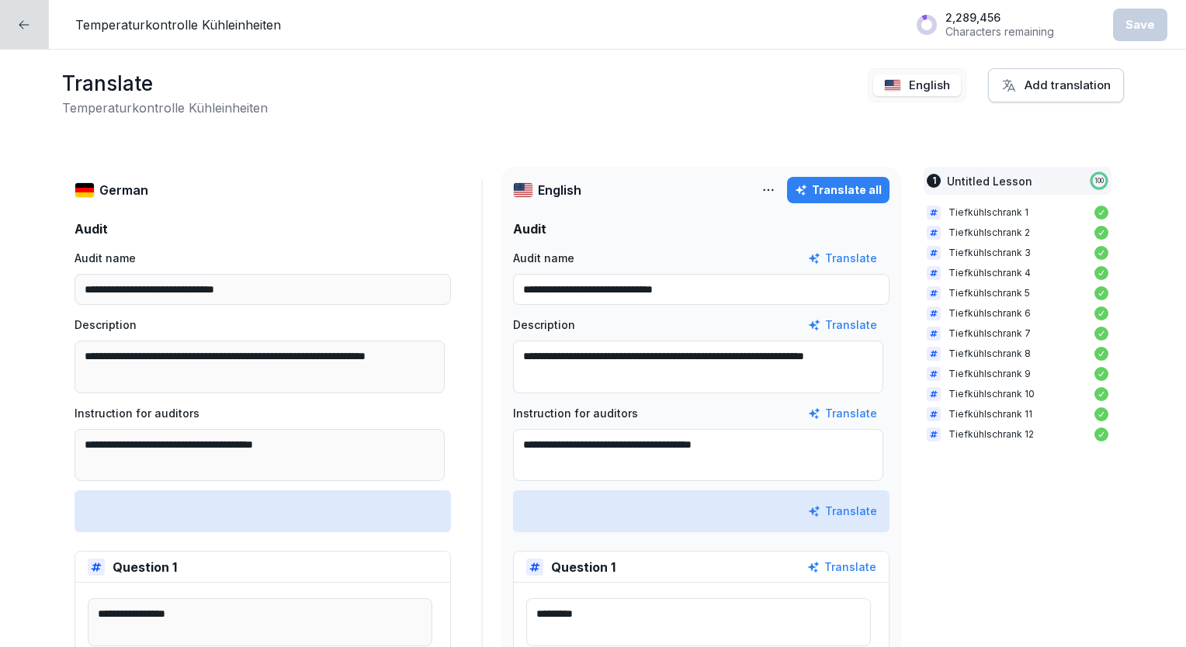
click at [43, 29] on div at bounding box center [24, 24] width 49 height 49
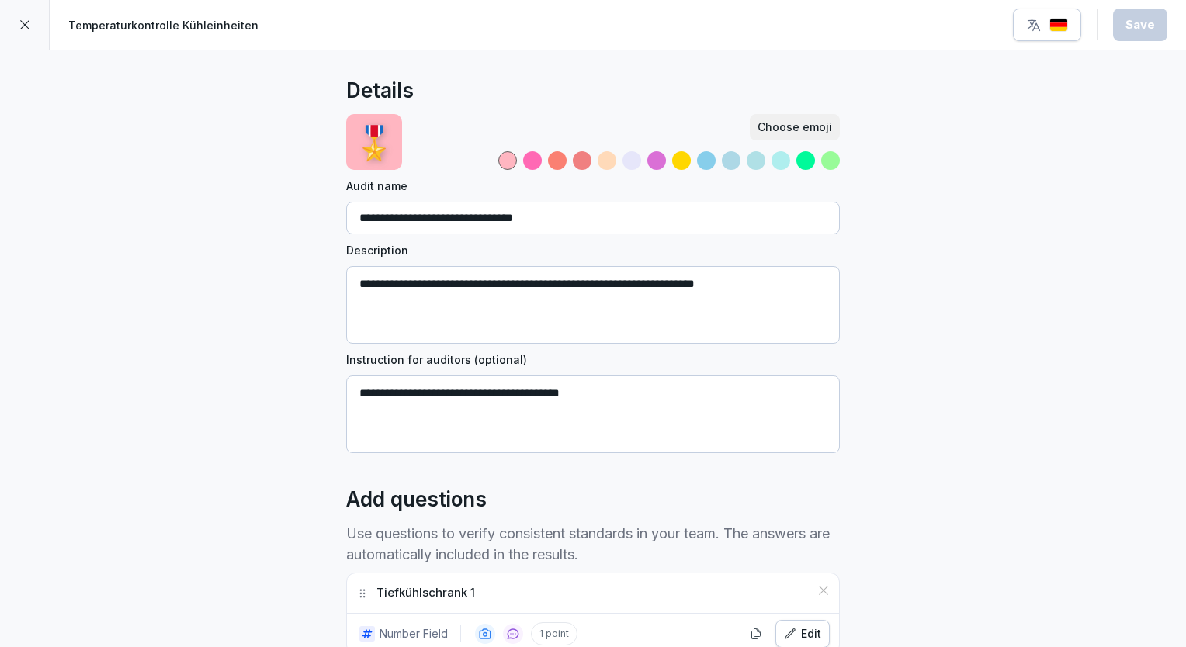
click at [19, 25] on icon at bounding box center [25, 25] width 12 height 12
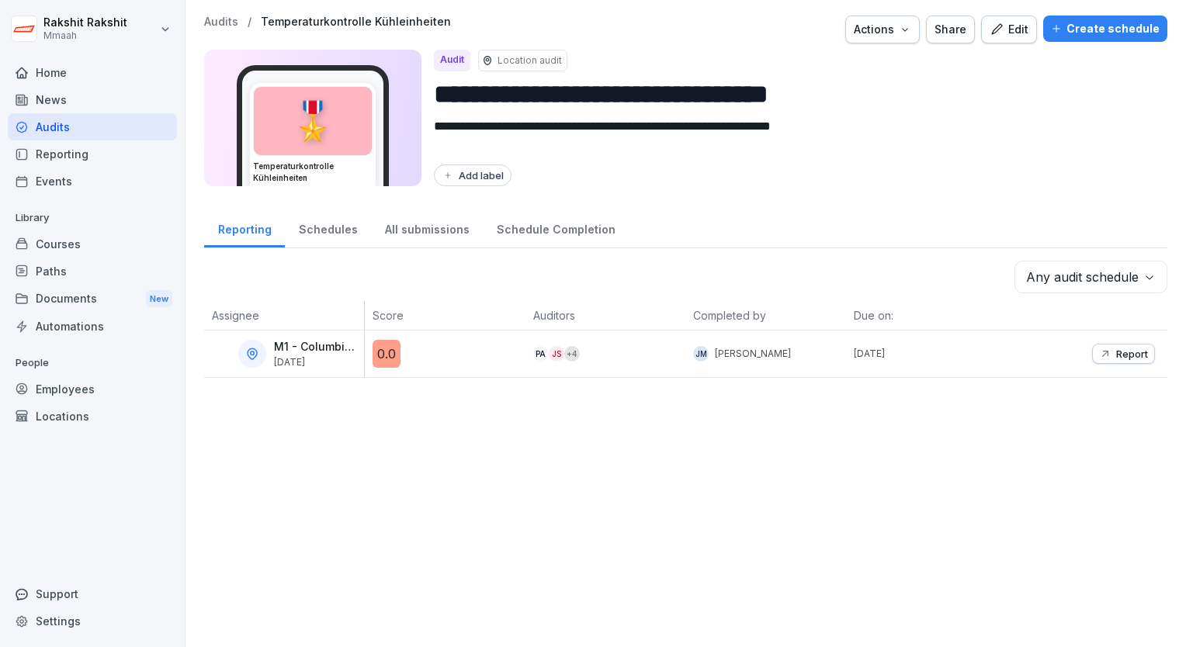
click at [92, 75] on div "Home" at bounding box center [92, 72] width 169 height 27
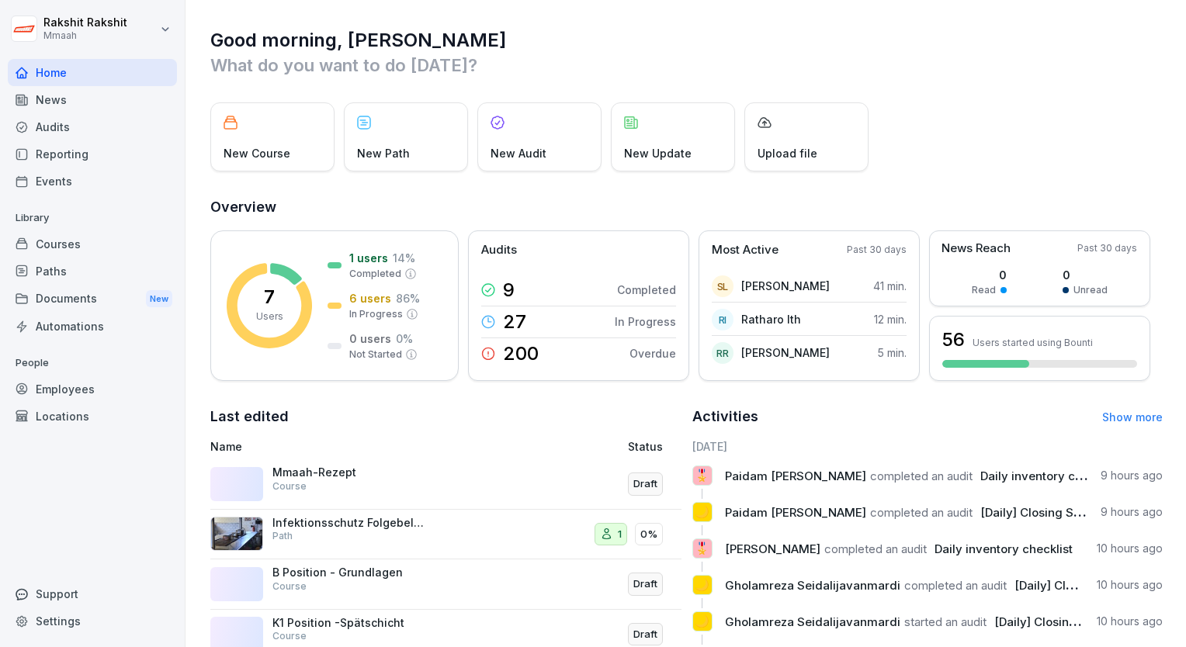
click at [64, 126] on div "Audits" at bounding box center [92, 126] width 169 height 27
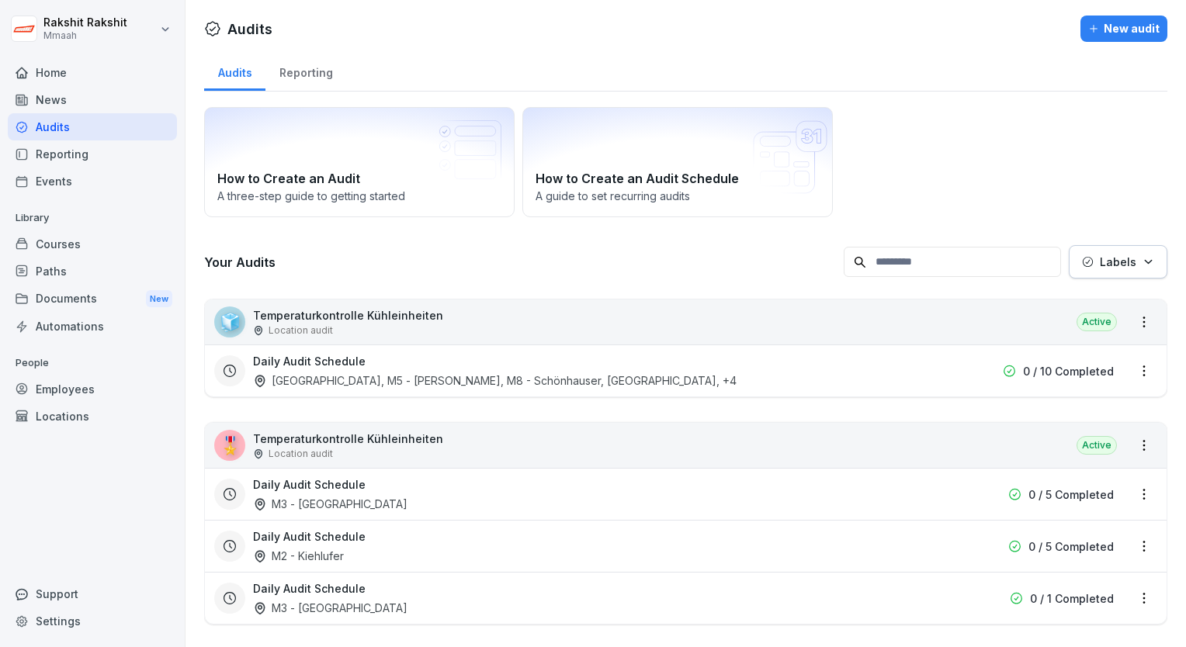
click at [981, 84] on div "Audits Reporting" at bounding box center [685, 71] width 963 height 40
click at [931, 137] on div "How to Create an Audit A three-step guide to getting started How to Create an A…" at bounding box center [685, 162] width 963 height 110
click at [1110, 151] on div "How to Create an Audit A three-step guide to getting started How to Create an A…" at bounding box center [685, 162] width 963 height 110
